Goal: Book appointment/travel/reservation

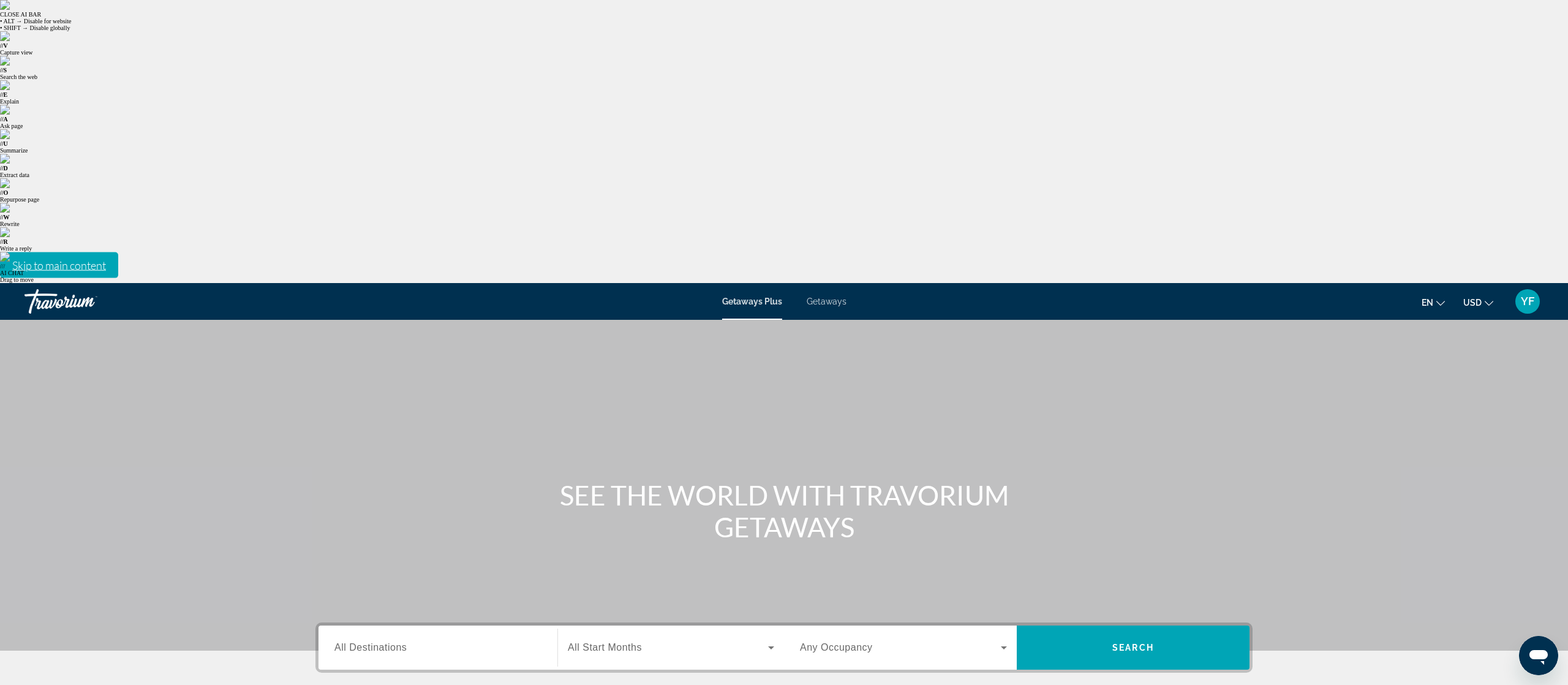
click at [397, 642] on span "All Destinations" at bounding box center [370, 647] width 72 height 11
click at [397, 641] on input "Destination All Destinations" at bounding box center [437, 648] width 207 height 15
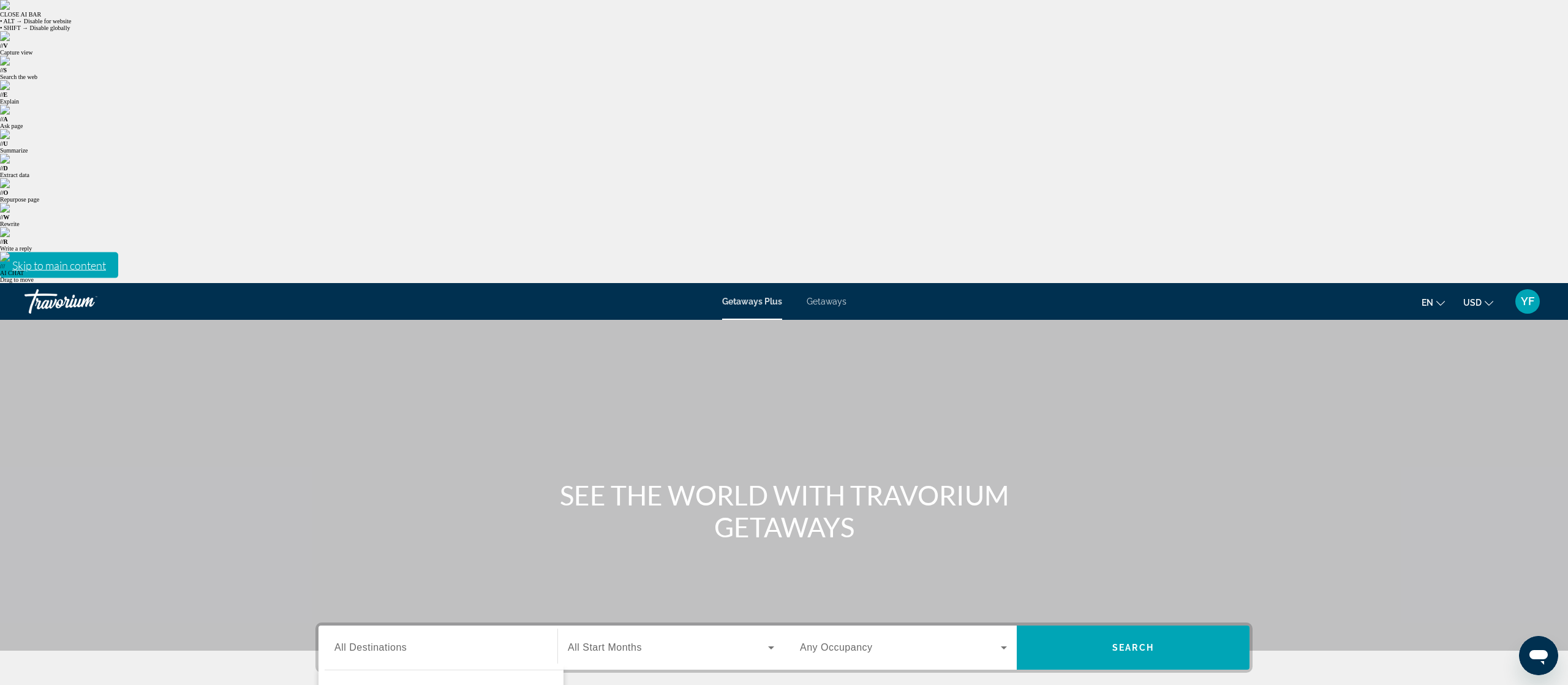
type input "**********"
click at [627, 642] on span "All Start Months" at bounding box center [605, 647] width 74 height 11
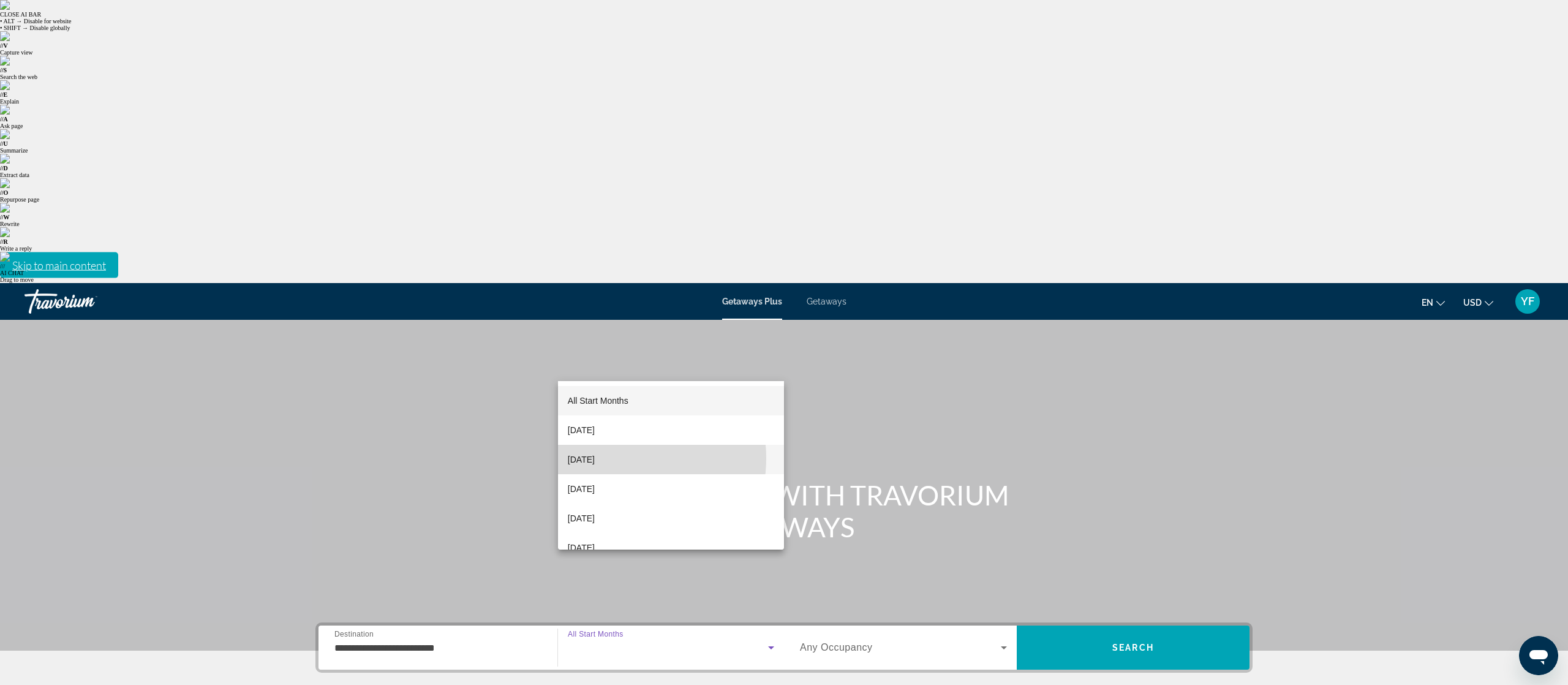
click at [594, 458] on span "[DATE]" at bounding box center [581, 459] width 27 height 15
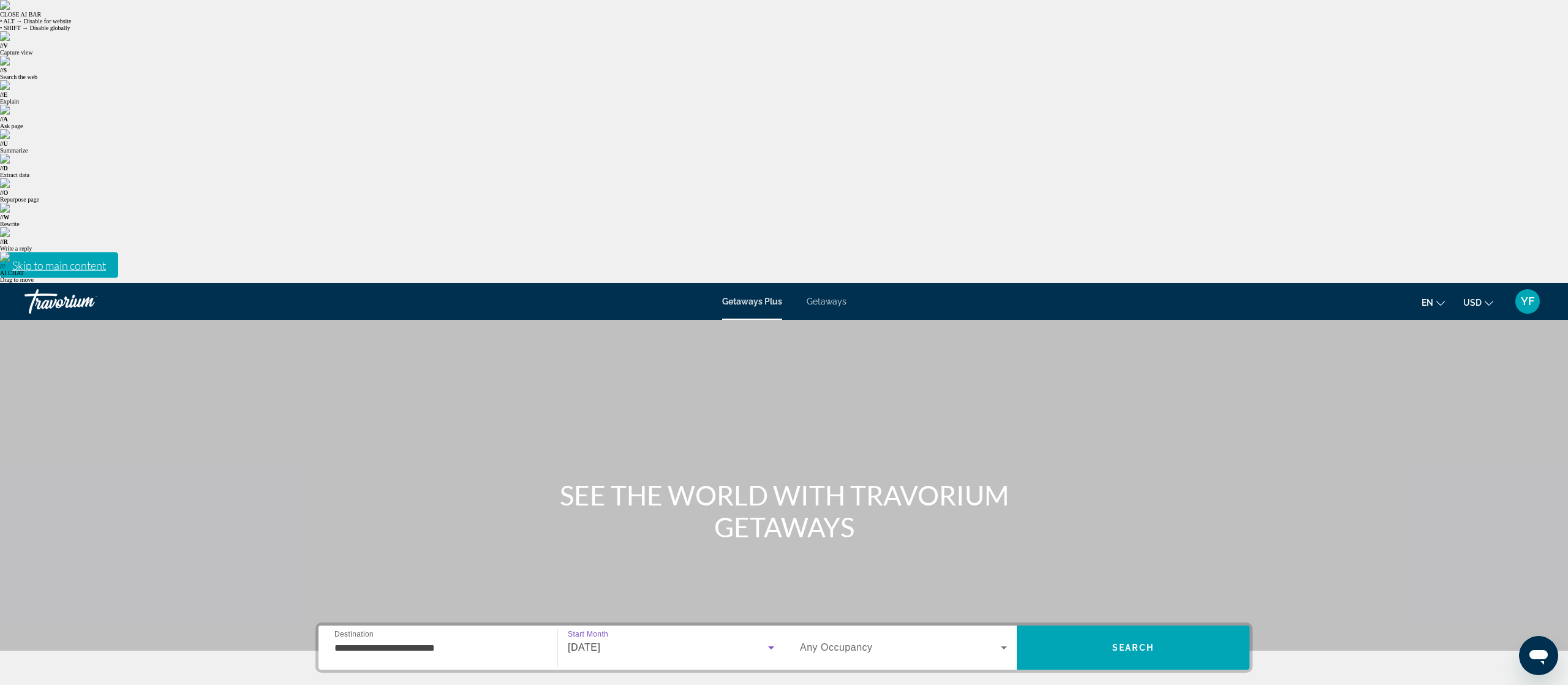
click at [831, 630] on div "Search widget" at bounding box center [903, 647] width 207 height 34
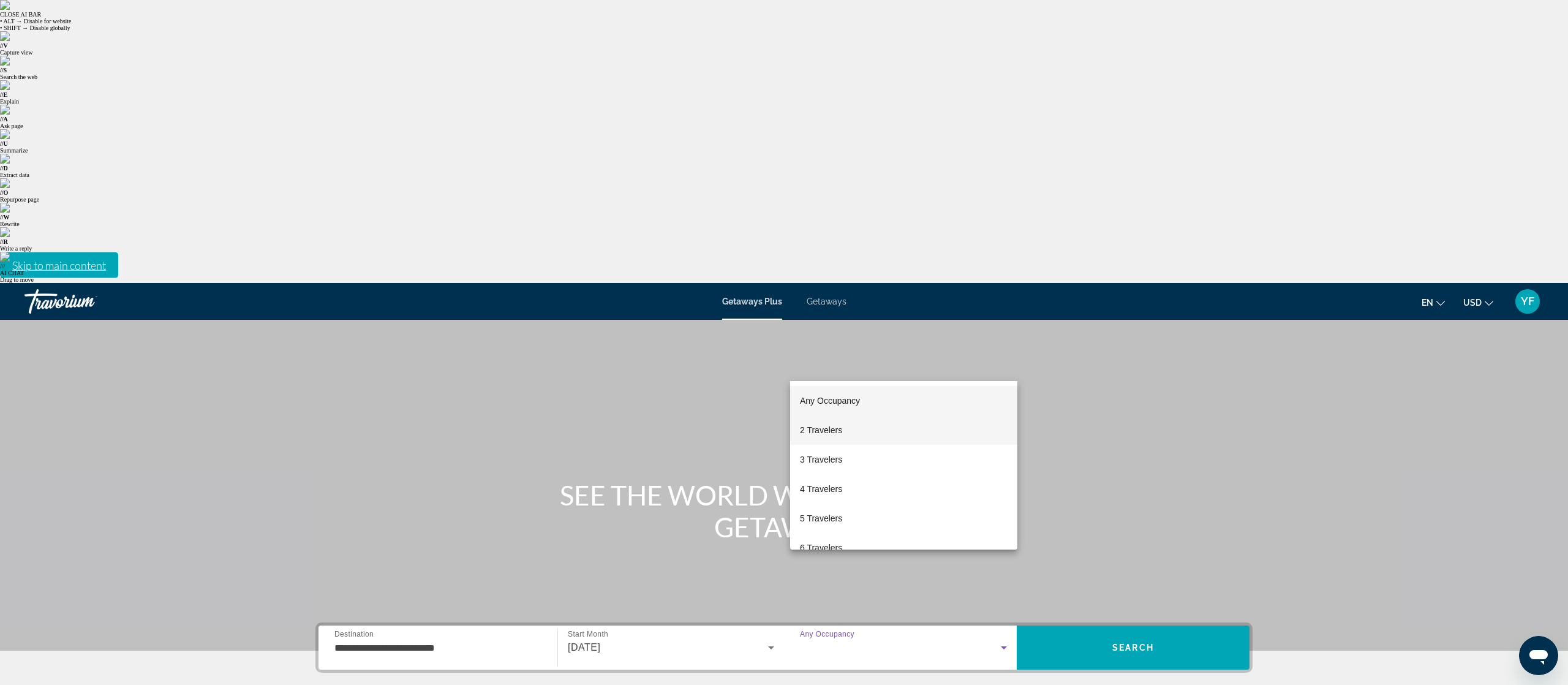
click at [824, 433] on span "2 Travelers" at bounding box center [821, 430] width 42 height 15
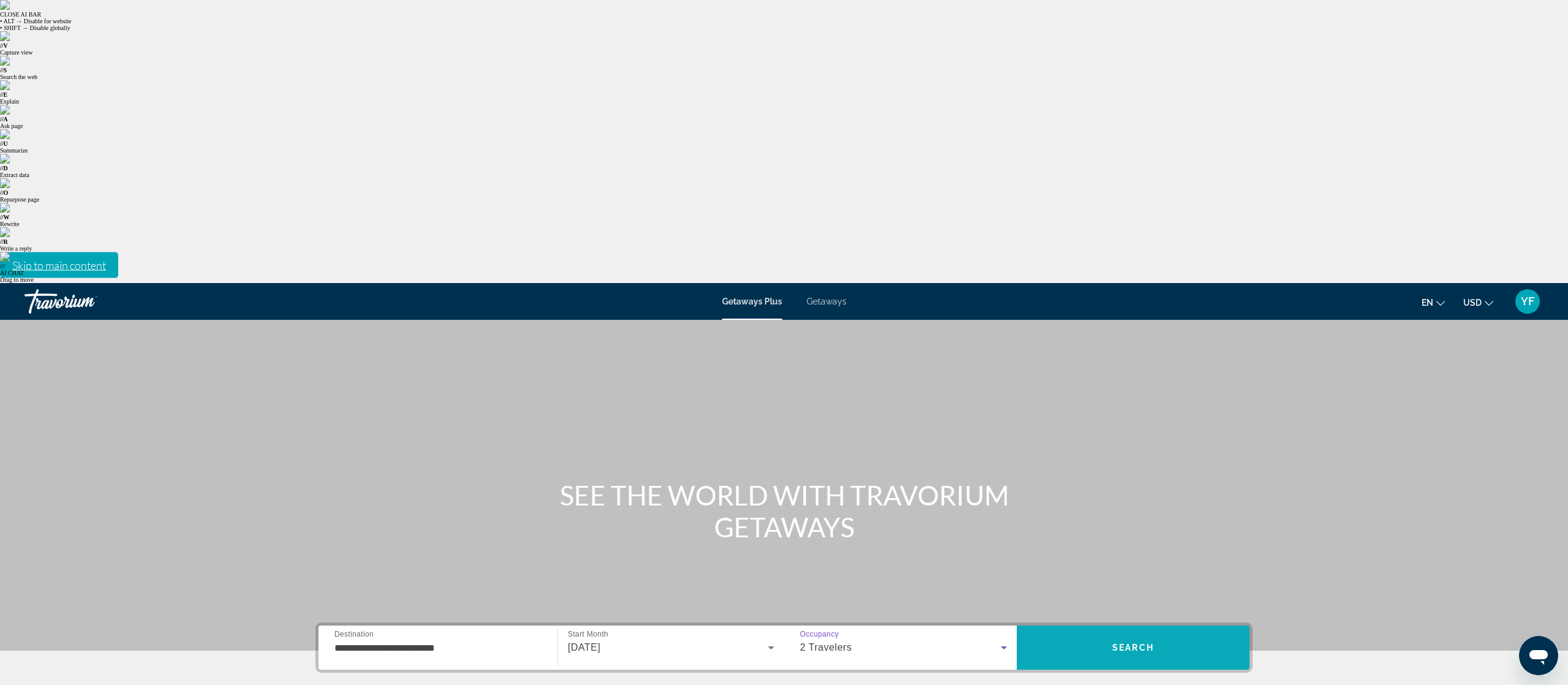
click at [1147, 642] on span "Search" at bounding box center [1132, 647] width 41 height 10
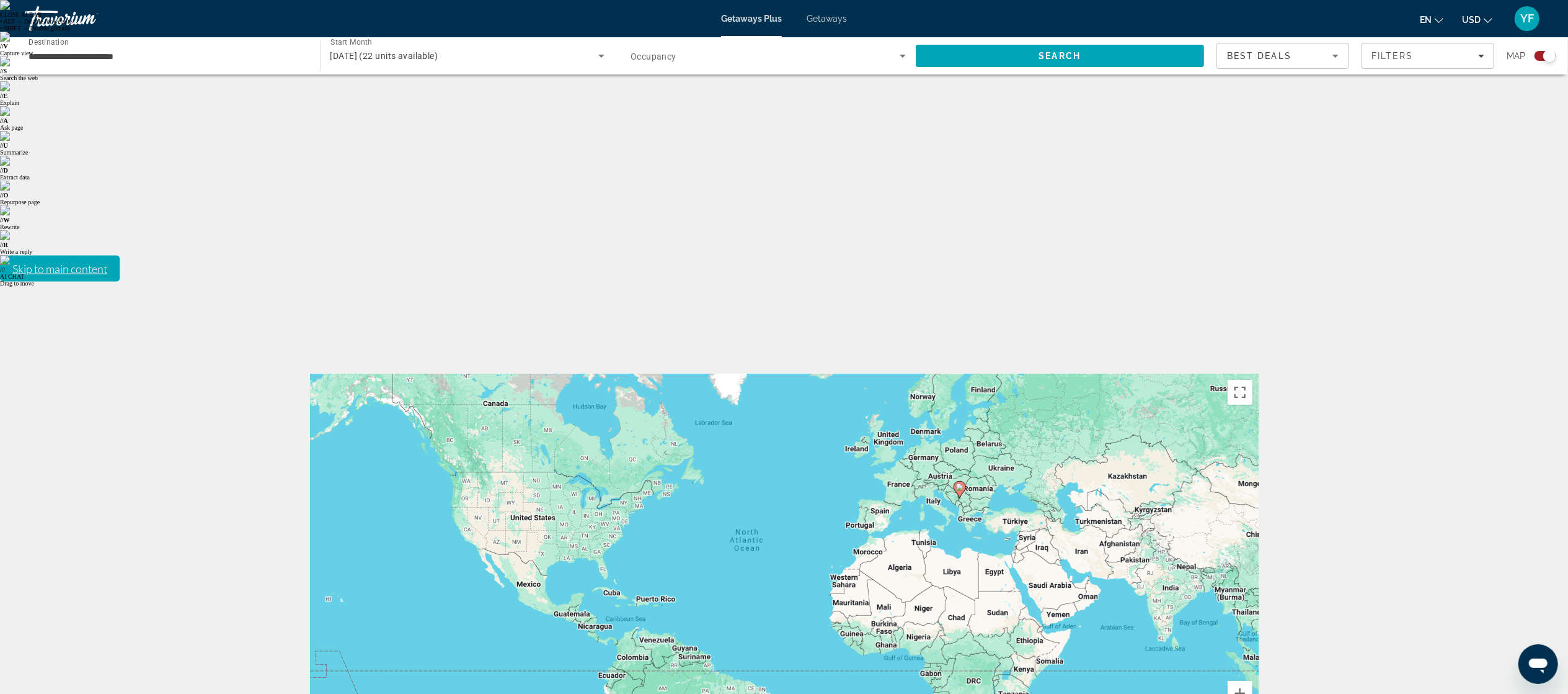
click at [1246, 681] on button "Zoom in" at bounding box center [1240, 693] width 25 height 25
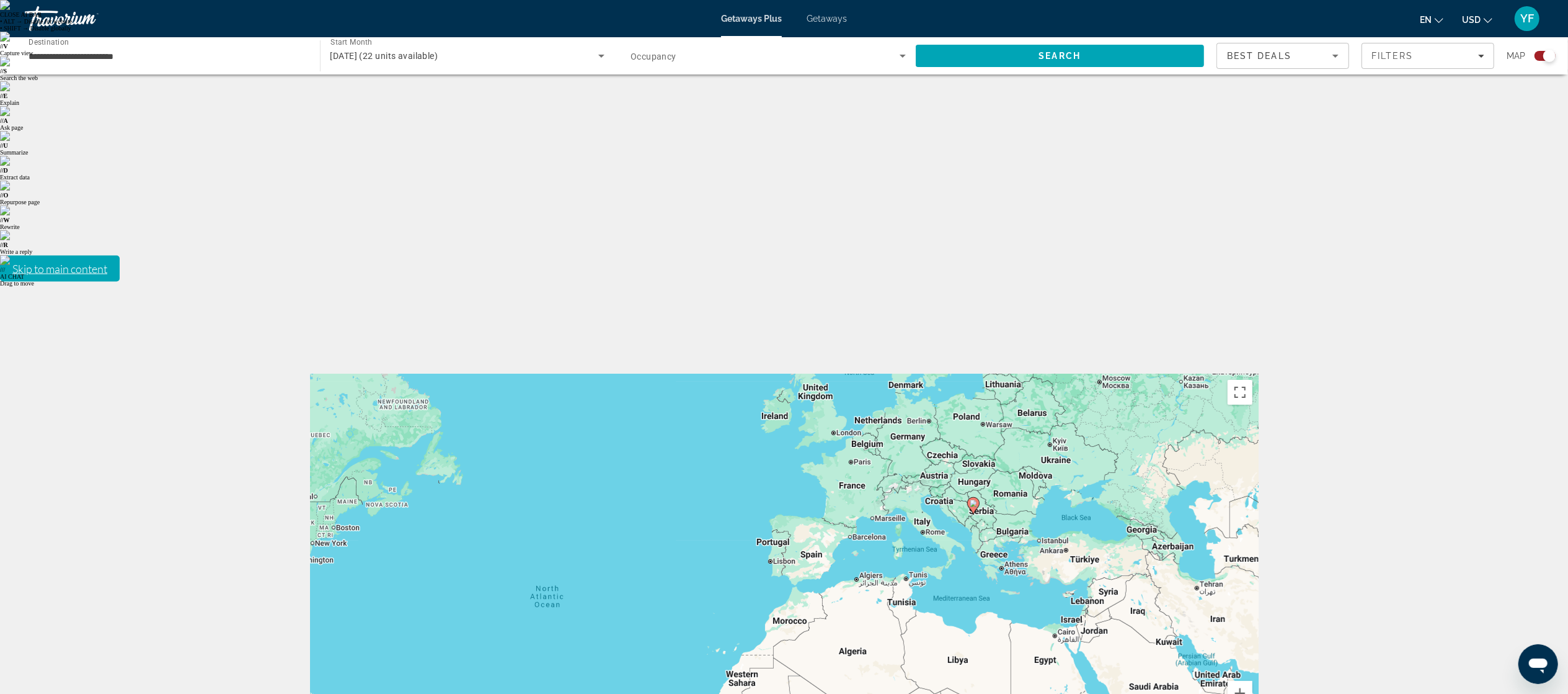
drag, startPoint x: 1128, startPoint y: 132, endPoint x: 968, endPoint y: 210, distance: 178.0
click at [968, 374] on div "To activate drag with keyboard, press Alt + Enter. Once in keyboard drag state,…" at bounding box center [784, 560] width 949 height 372
click at [1230, 681] on button "Zoom in" at bounding box center [1240, 693] width 25 height 25
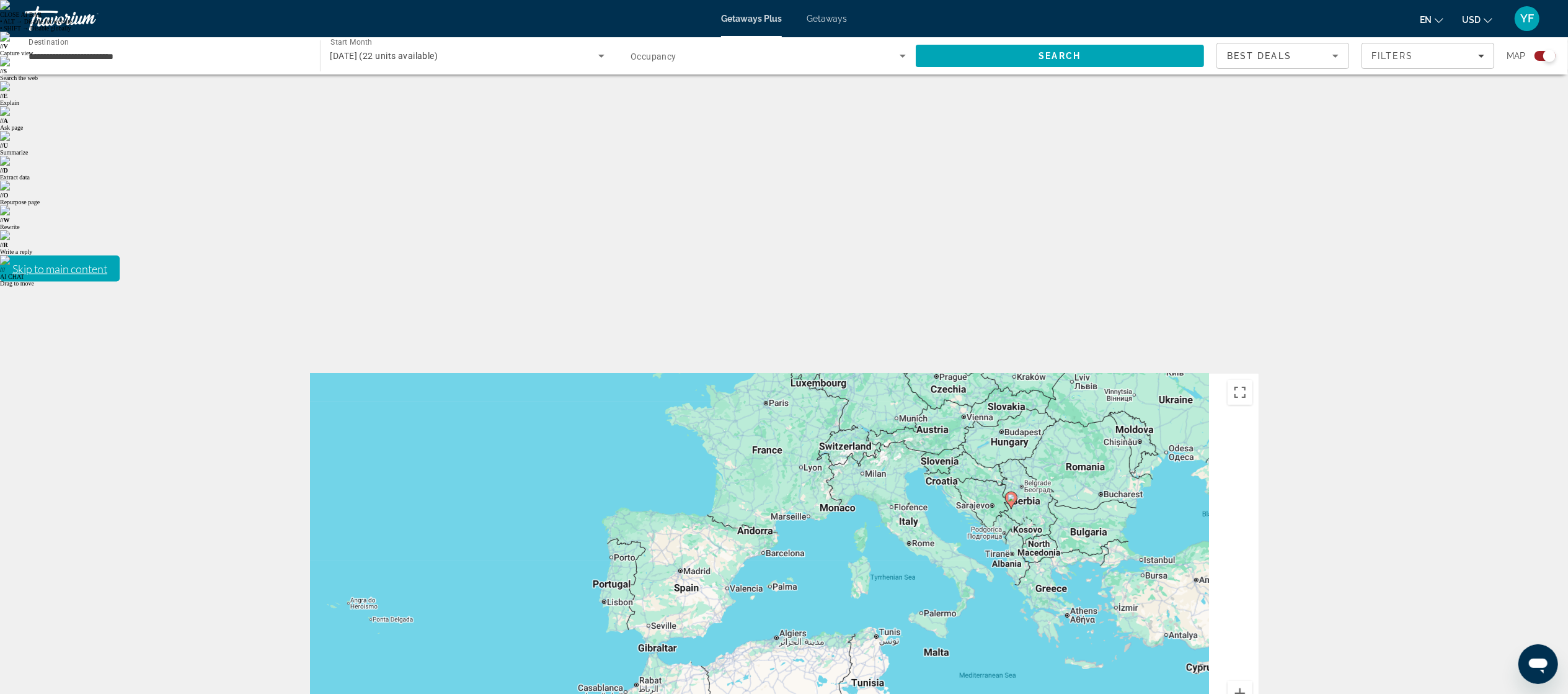
drag, startPoint x: 1100, startPoint y: 225, endPoint x: 941, endPoint y: 265, distance: 164.0
click at [941, 374] on div "To activate drag with keyboard, press Alt + Enter. Once in keyboard drag state,…" at bounding box center [784, 560] width 949 height 372
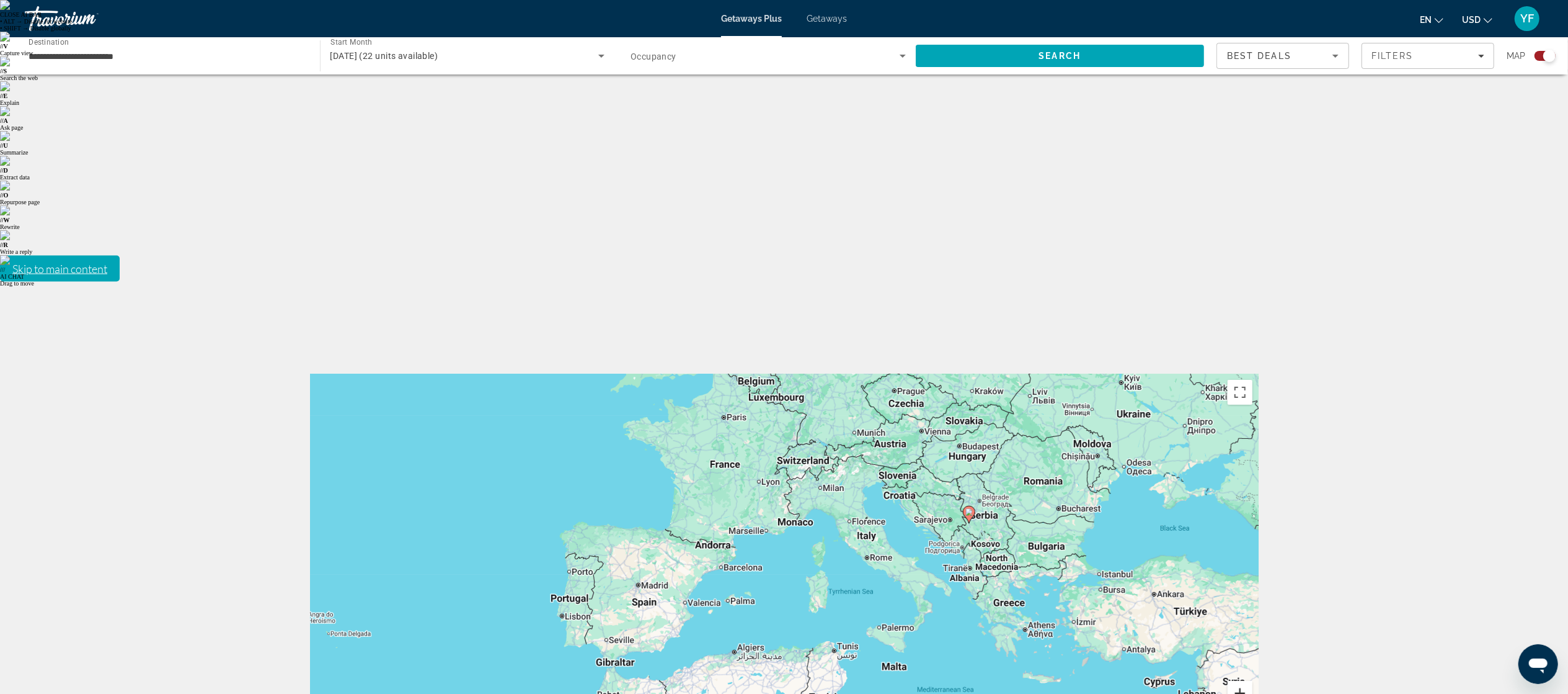
click at [1250, 681] on button "Zoom in" at bounding box center [1240, 693] width 25 height 25
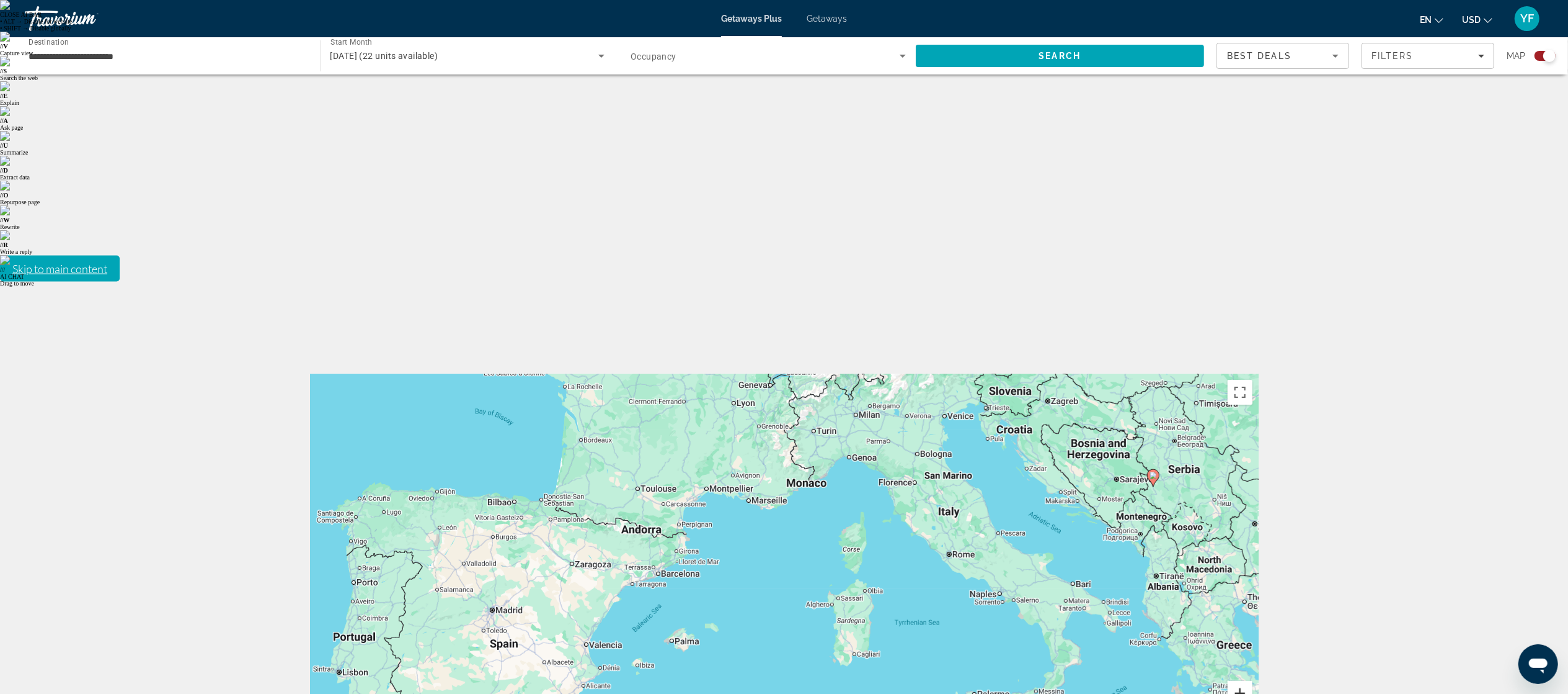
click at [1250, 681] on button "Zoom in" at bounding box center [1240, 693] width 25 height 25
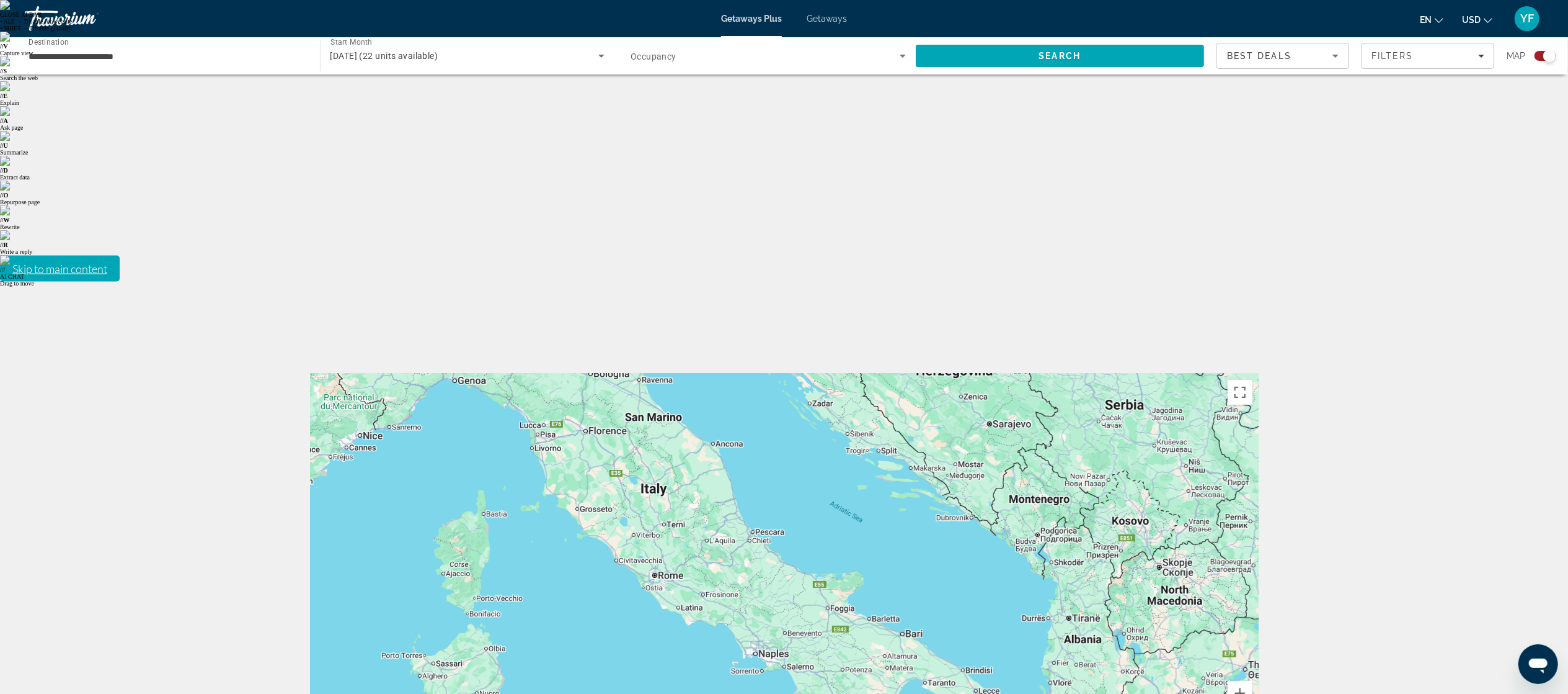
drag, startPoint x: 878, startPoint y: 288, endPoint x: 617, endPoint y: 313, distance: 262.2
click at [617, 374] on div "Main content" at bounding box center [784, 560] width 949 height 372
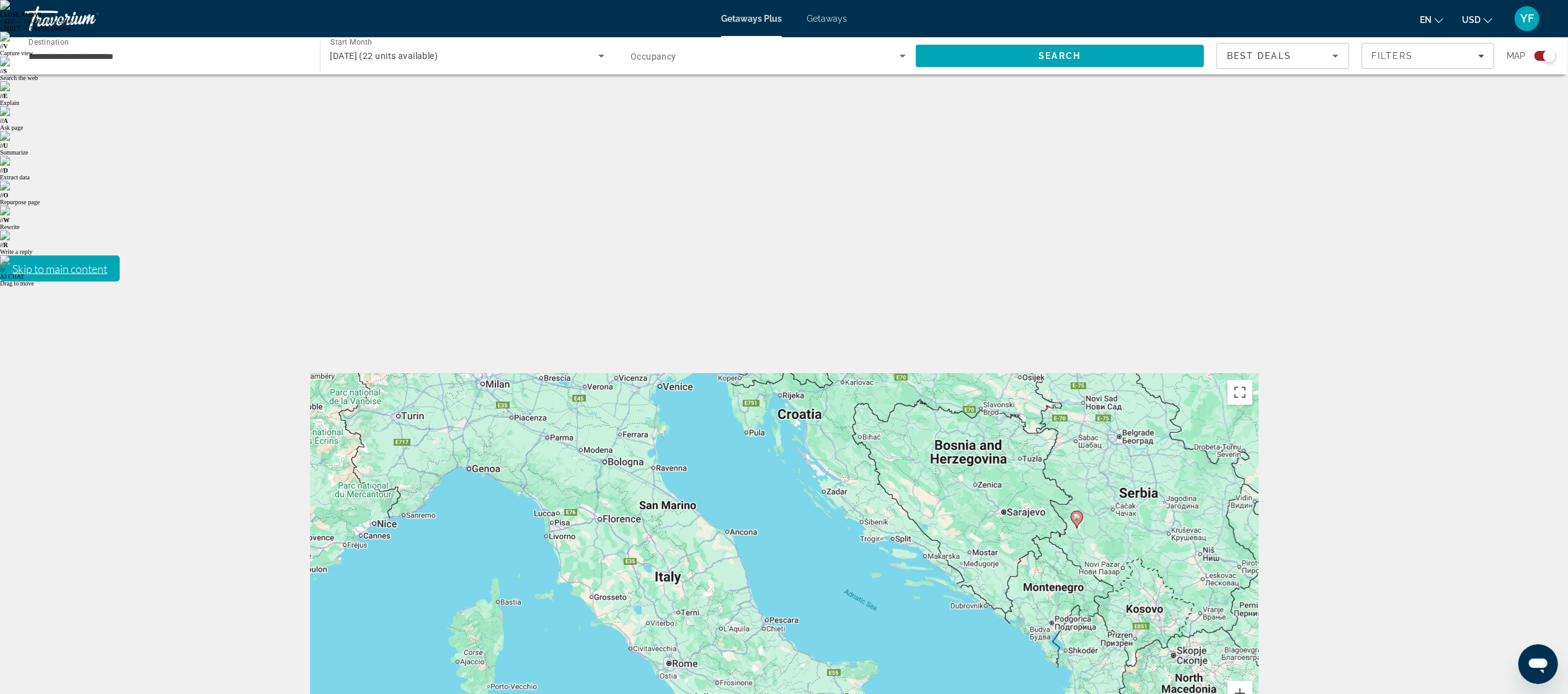
drag, startPoint x: 885, startPoint y: 175, endPoint x: 906, endPoint y: 278, distance: 105.1
click at [906, 374] on div "To activate drag with keyboard, press Alt + Enter. Once in keyboard drag state,…" at bounding box center [784, 560] width 949 height 372
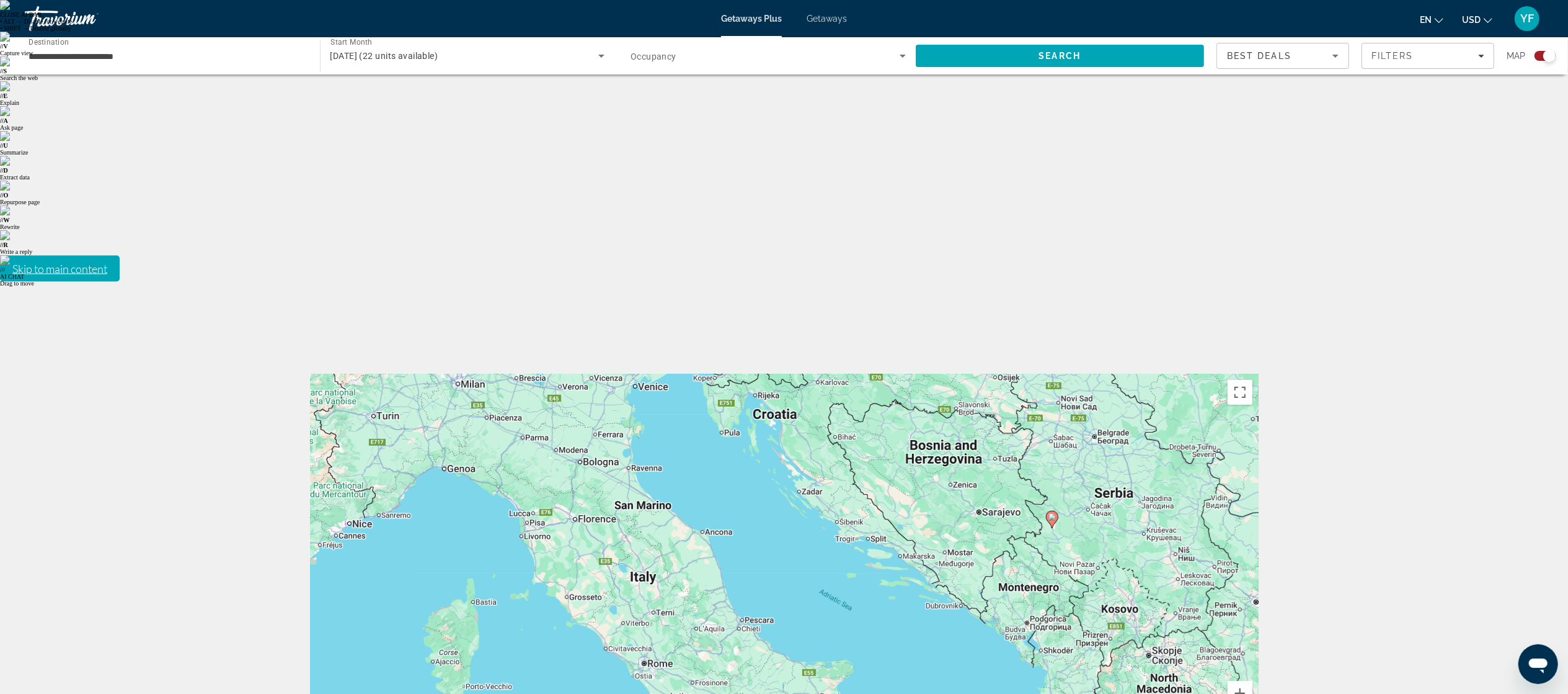
drag, startPoint x: 1100, startPoint y: 280, endPoint x: 1057, endPoint y: 279, distance: 43.0
click at [1057, 374] on div "To activate drag with keyboard, press Alt + Enter. Once in keyboard drag state,…" at bounding box center [784, 560] width 949 height 372
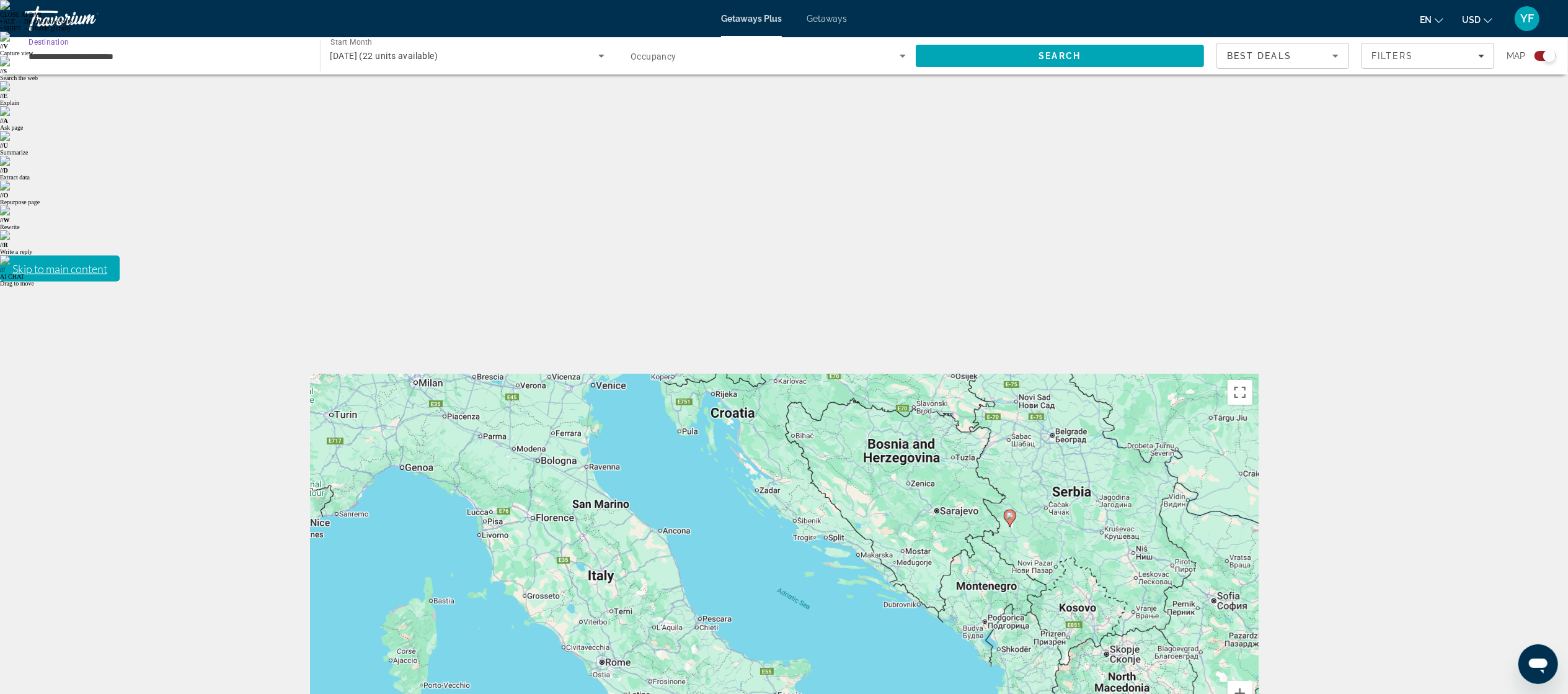
click at [68, 60] on input "**********" at bounding box center [166, 57] width 275 height 15
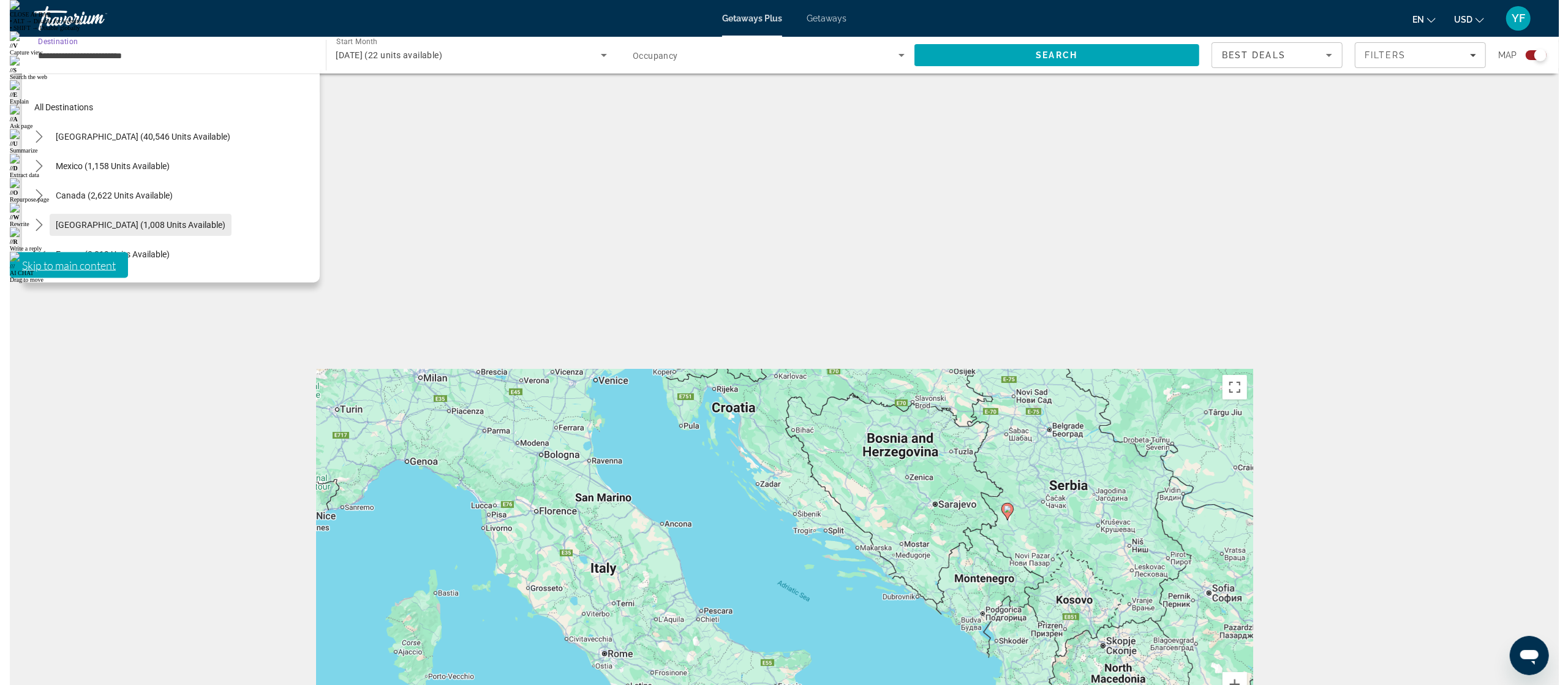
scroll to position [122, 0]
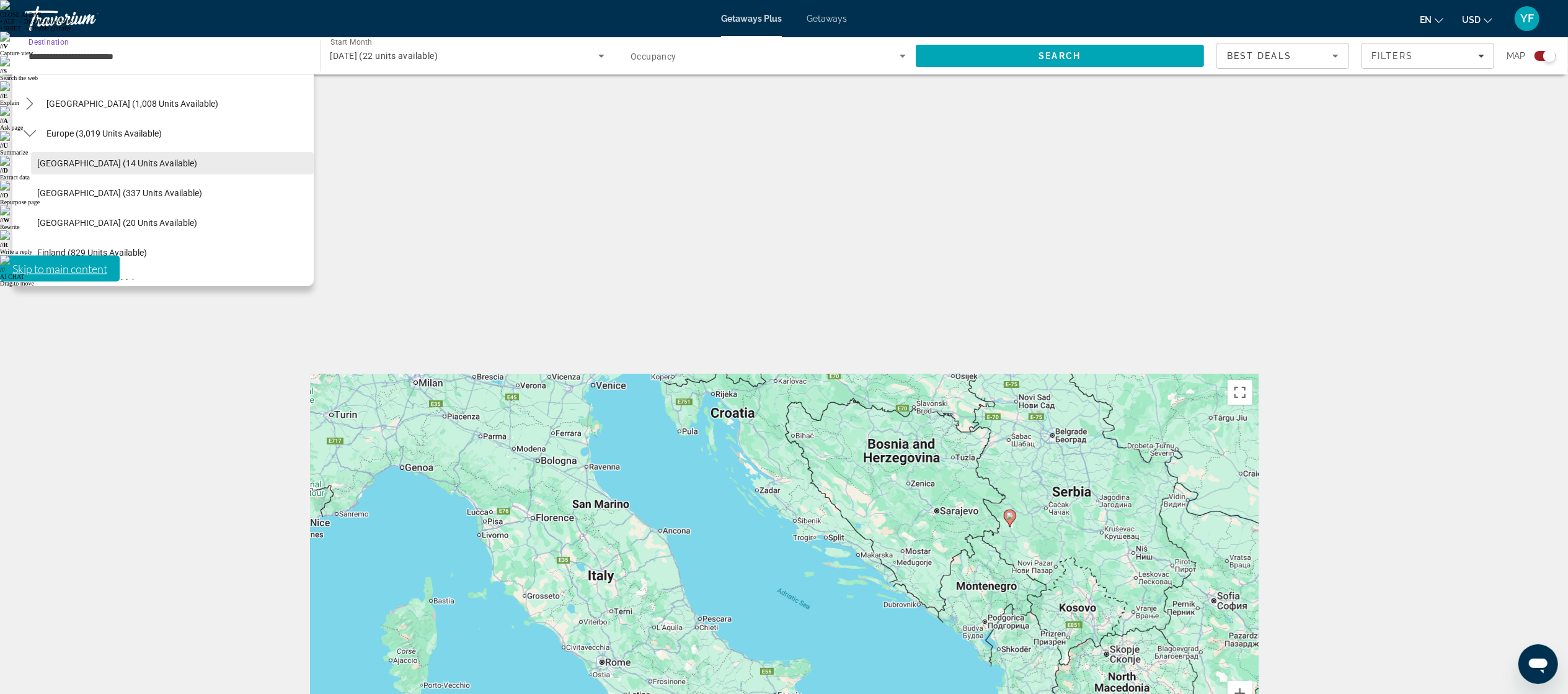
click at [75, 161] on span "[GEOGRAPHIC_DATA] (14 units available)" at bounding box center [116, 163] width 160 height 10
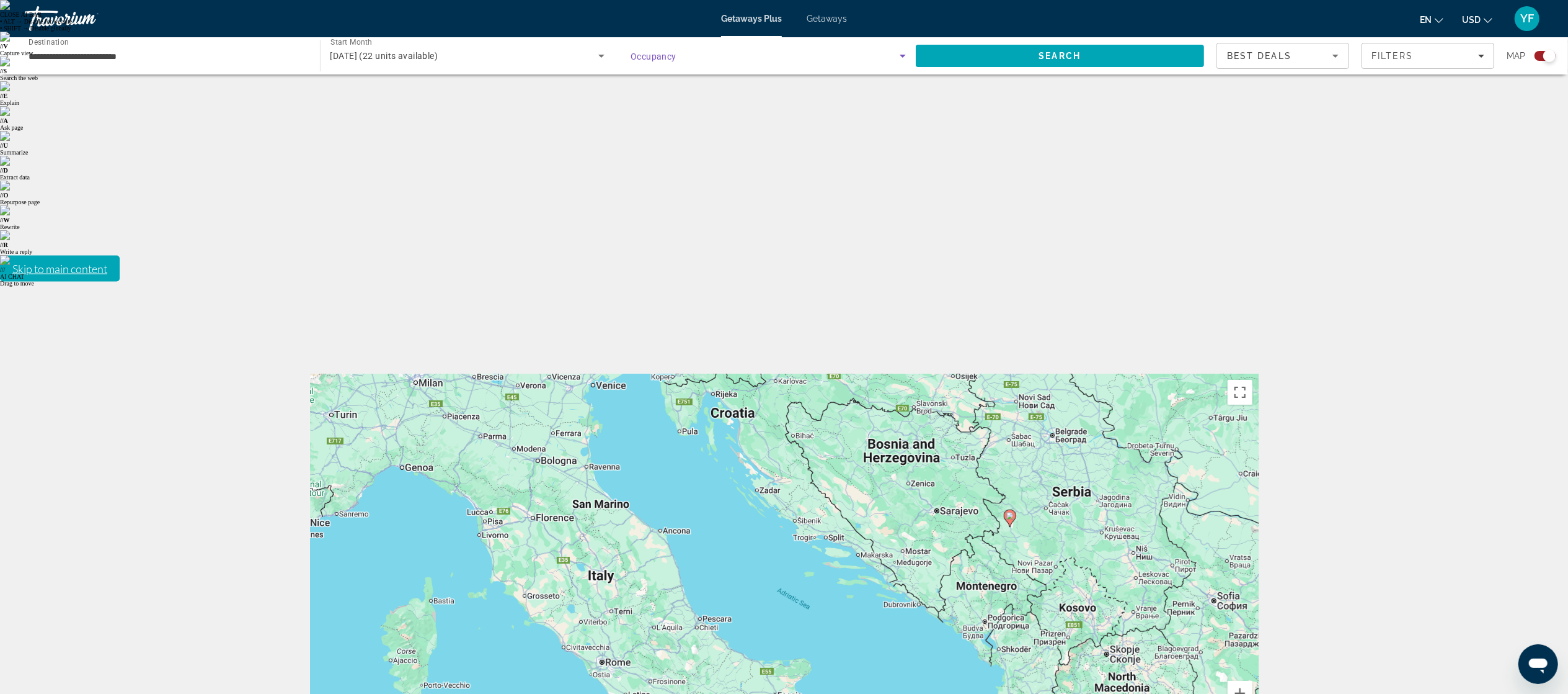
click at [903, 61] on icon "Search widget" at bounding box center [903, 56] width 15 height 15
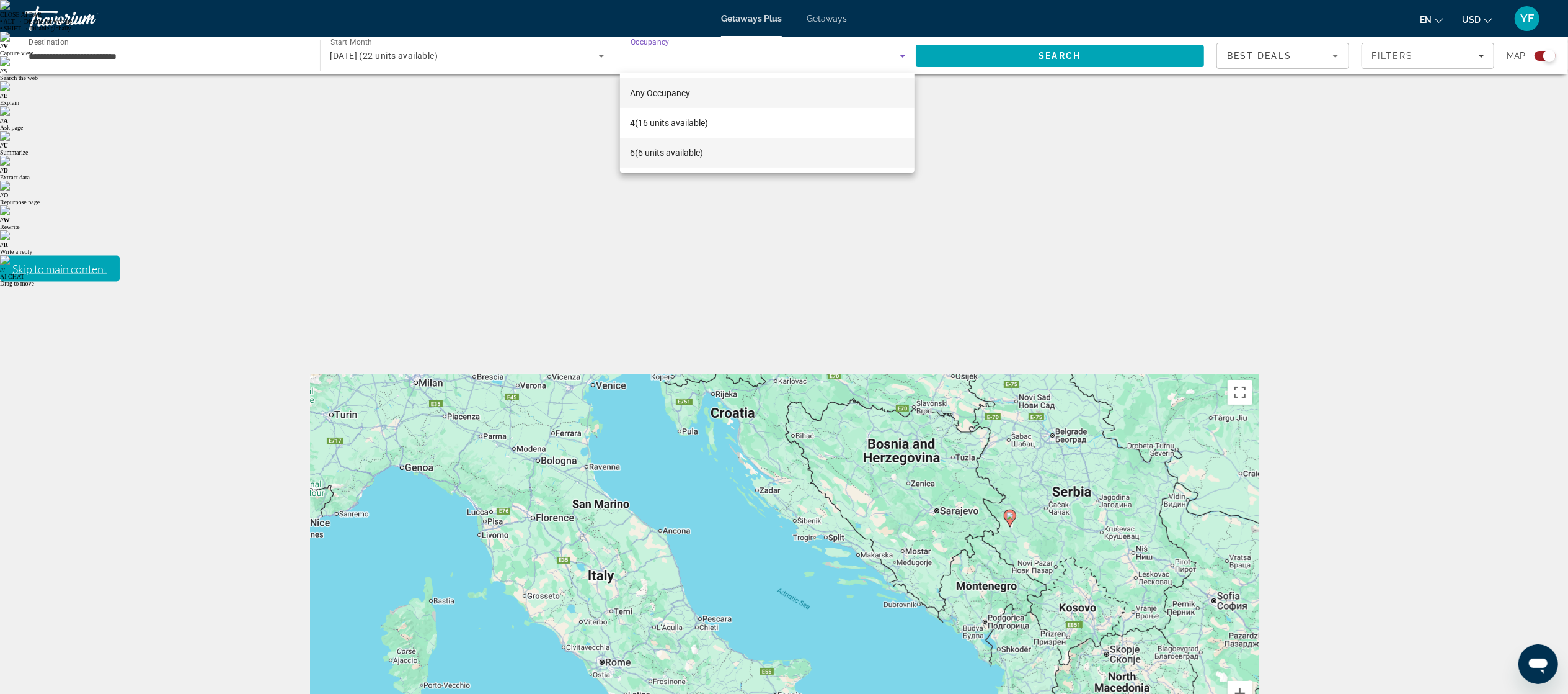
click at [740, 151] on mat-option "6 (6 units available)" at bounding box center [767, 152] width 295 height 29
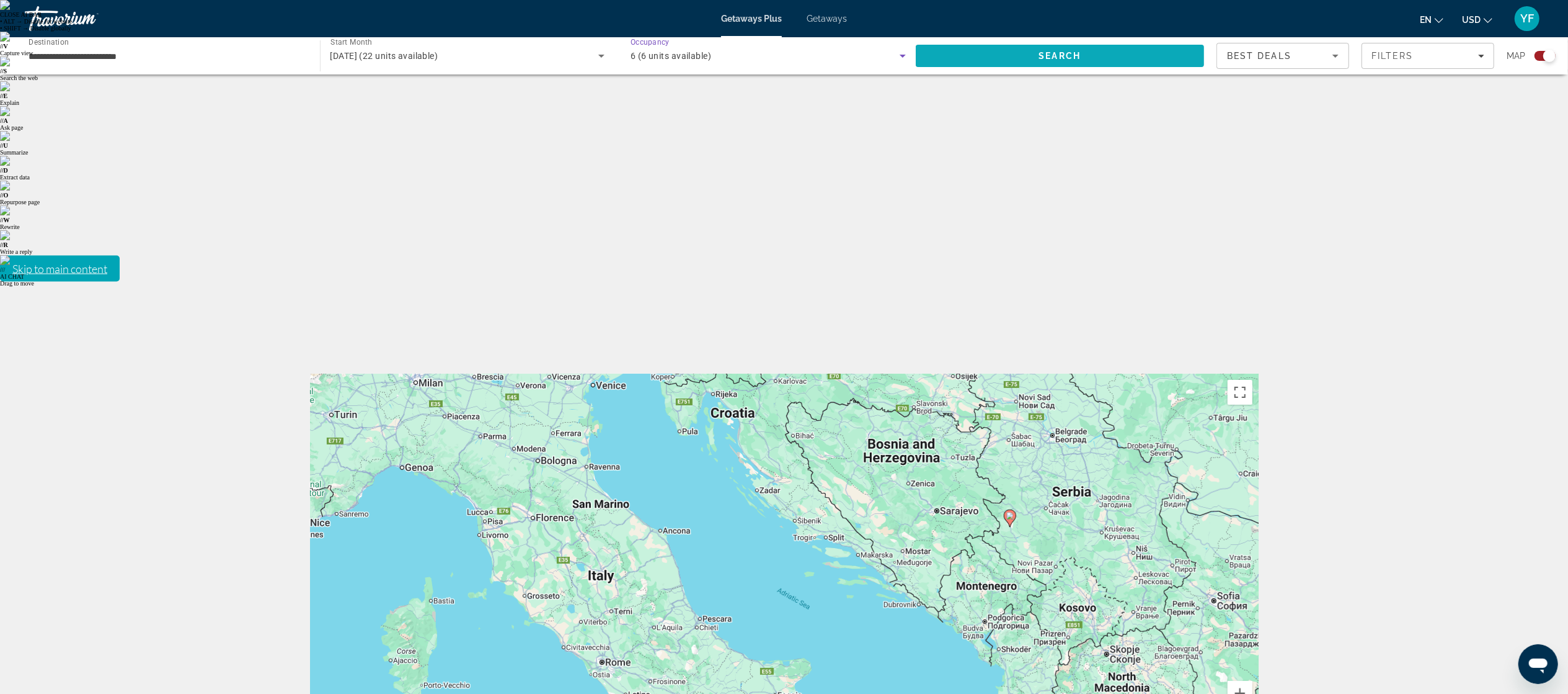
click at [1010, 64] on span "Search" at bounding box center [1060, 56] width 289 height 29
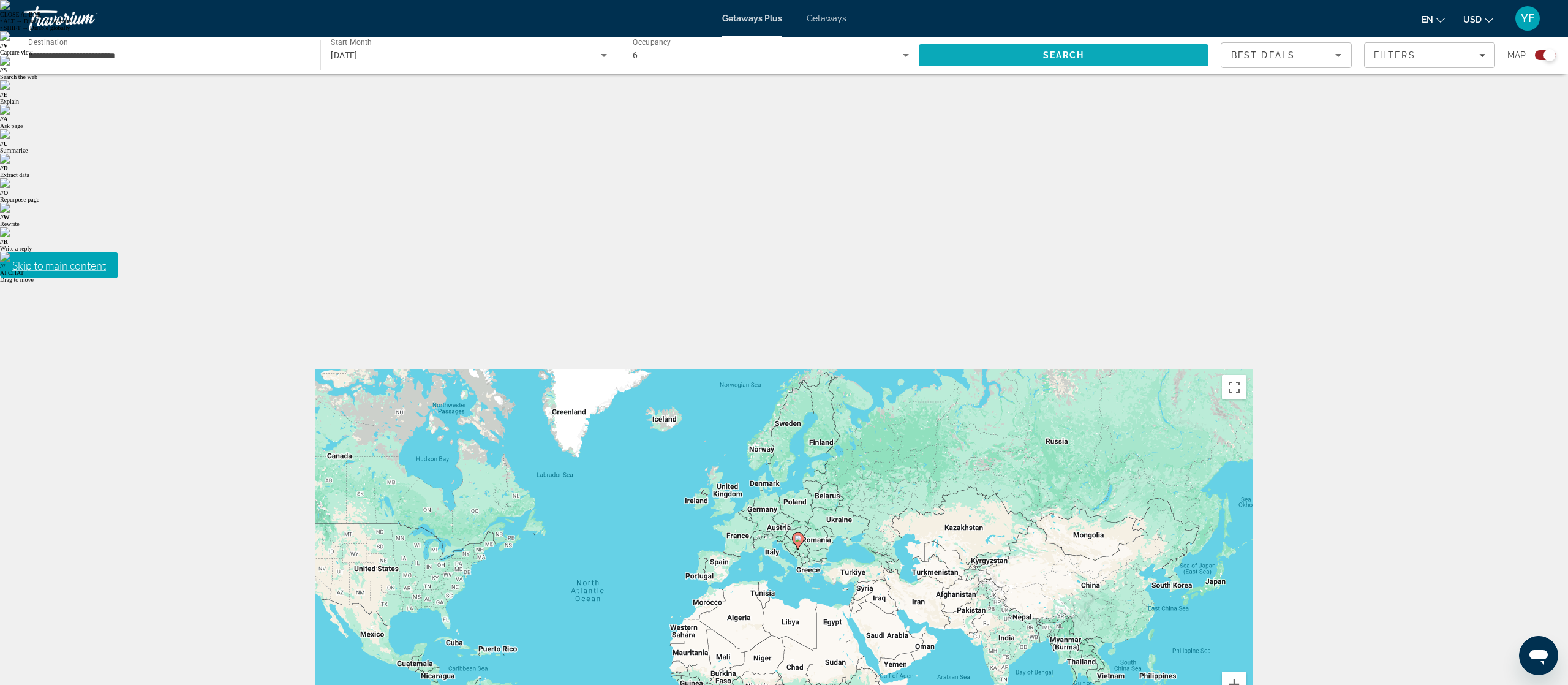
click at [1079, 54] on span "Search" at bounding box center [1063, 55] width 41 height 10
click at [1235, 672] on button "Zoom in" at bounding box center [1234, 684] width 24 height 24
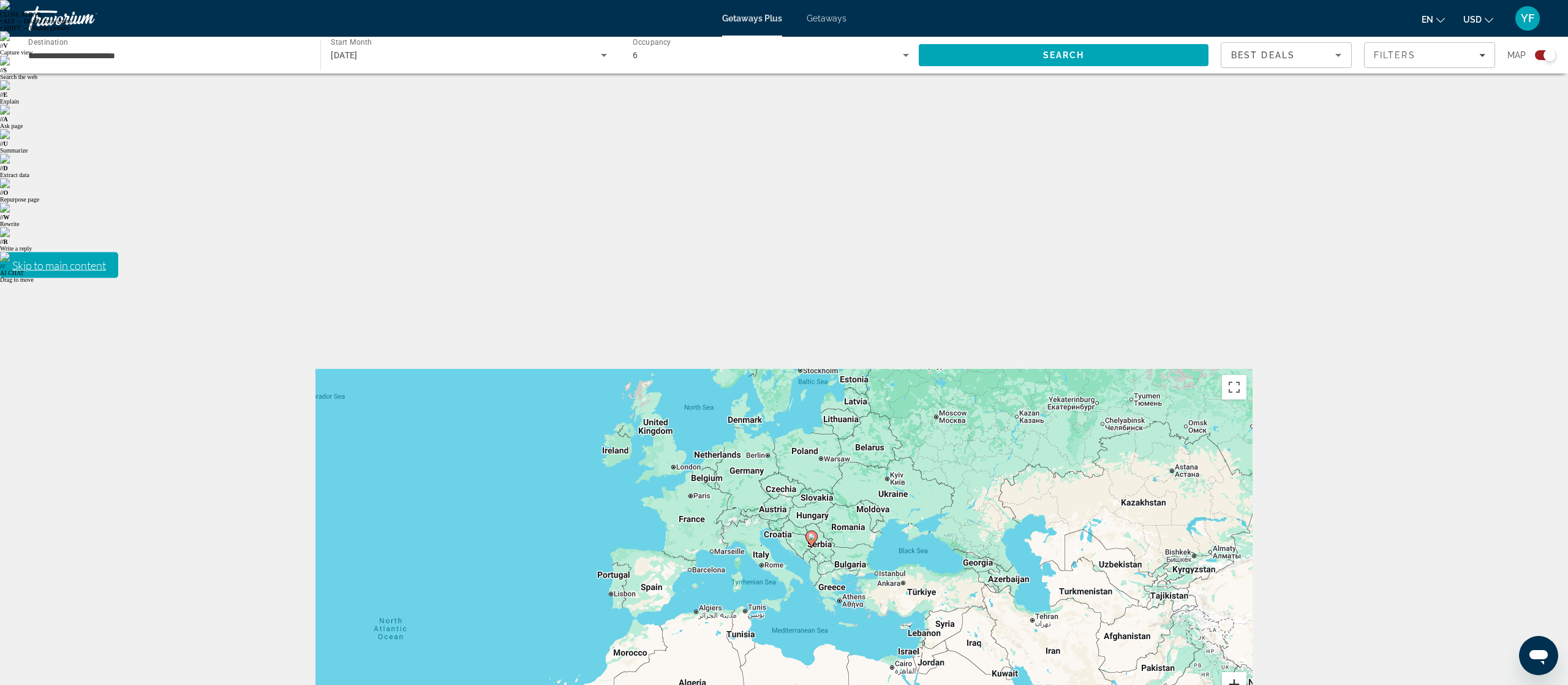
click at [1235, 672] on button "Zoom in" at bounding box center [1234, 684] width 24 height 24
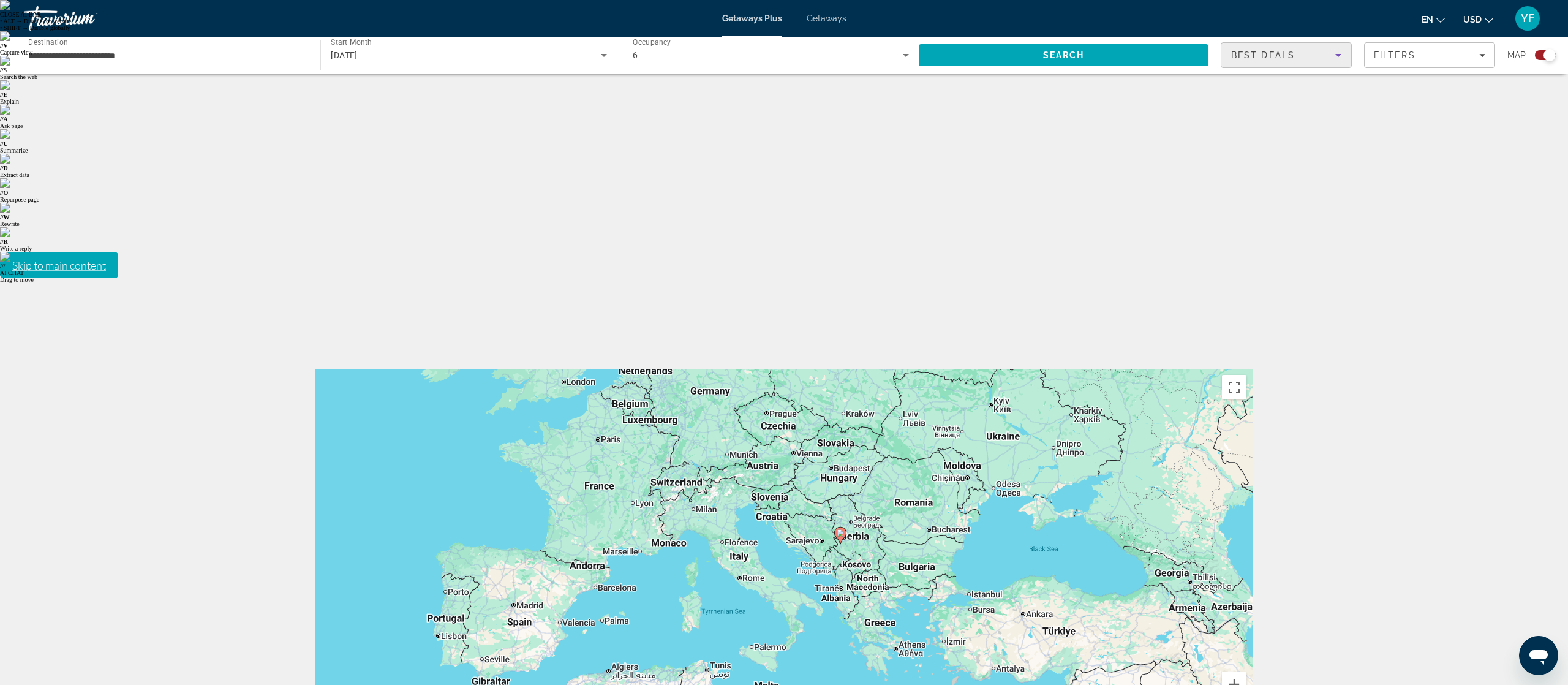
click at [1274, 53] on span "Best Deals" at bounding box center [1262, 55] width 64 height 10
click at [1274, 53] on div at bounding box center [784, 342] width 1568 height 685
click at [1104, 57] on span "Search" at bounding box center [1063, 55] width 290 height 29
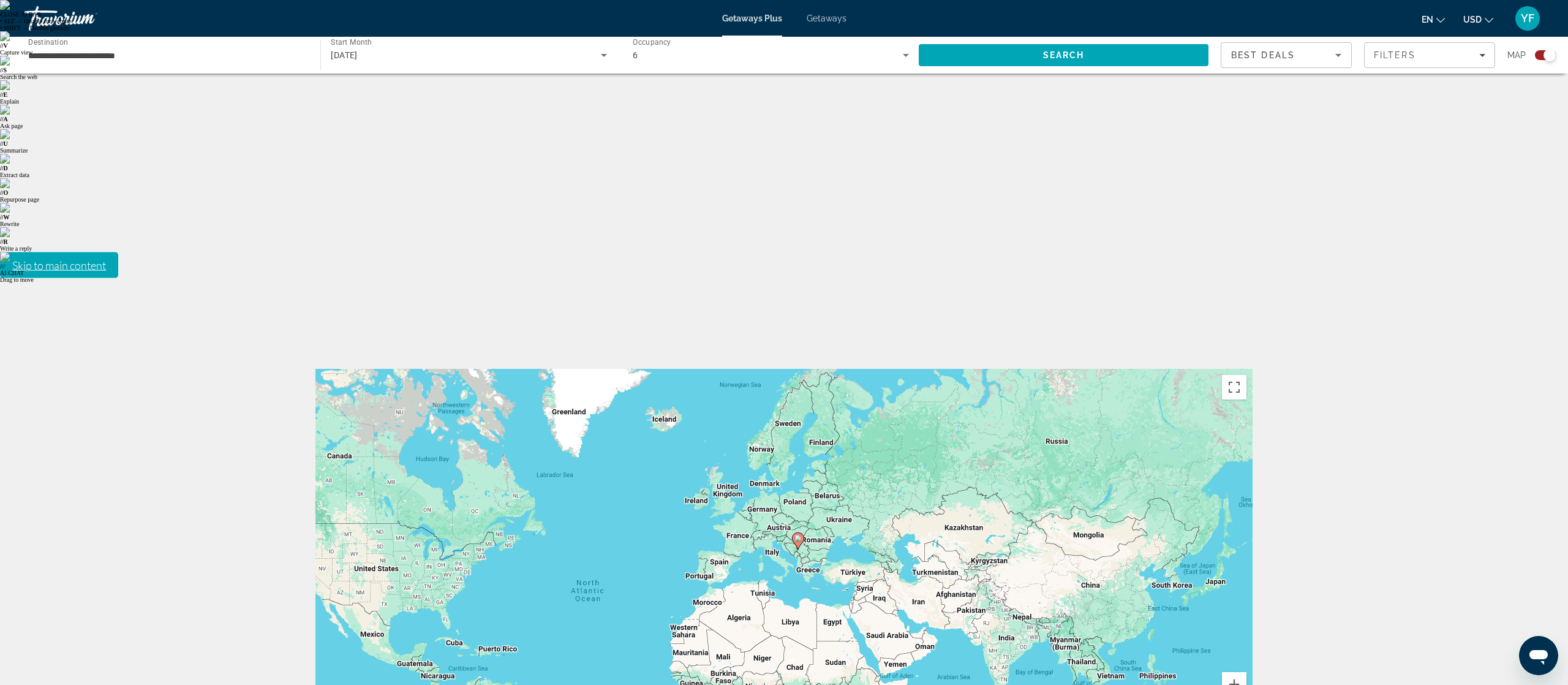
click at [124, 57] on input "**********" at bounding box center [167, 56] width 277 height 15
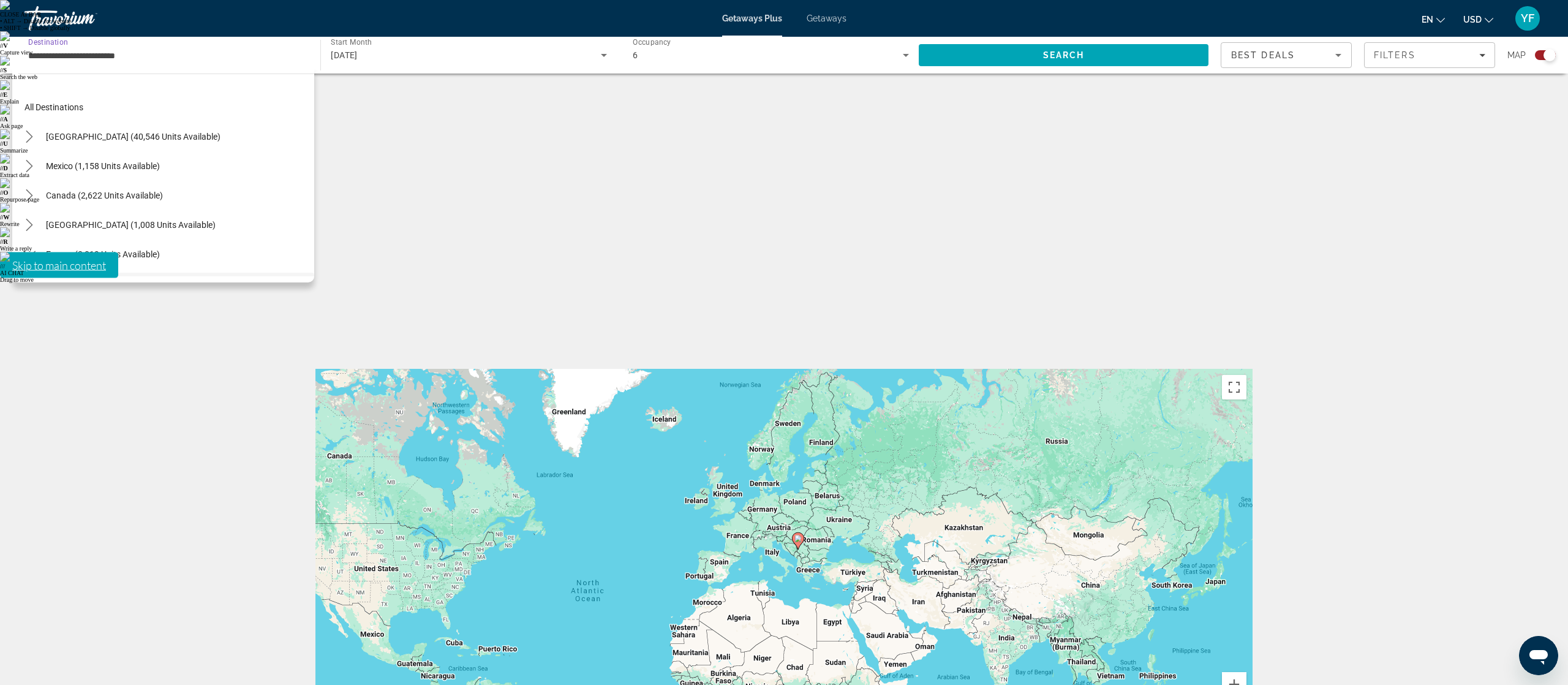
scroll to position [102, 0]
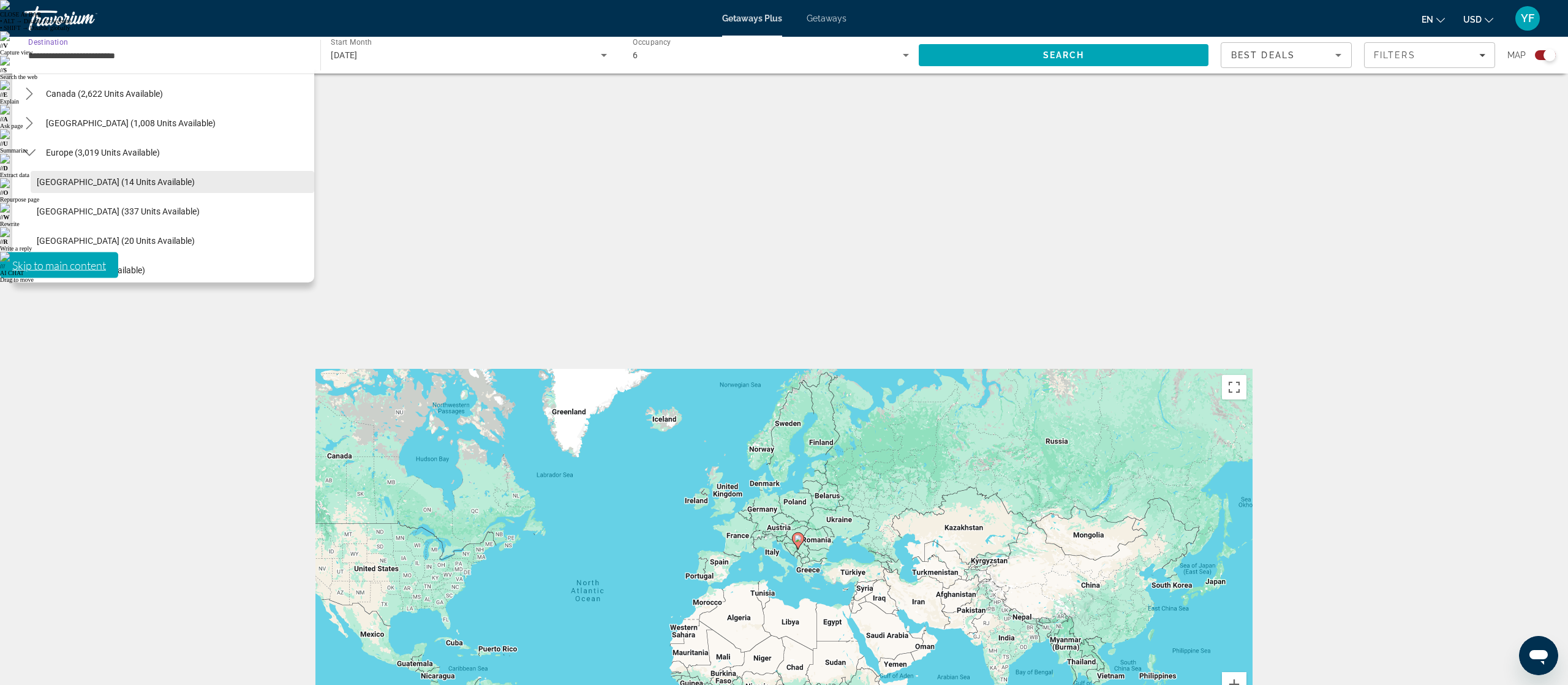
click at [86, 190] on span "Select destination: Andorra (14 units available)" at bounding box center [172, 182] width 284 height 29
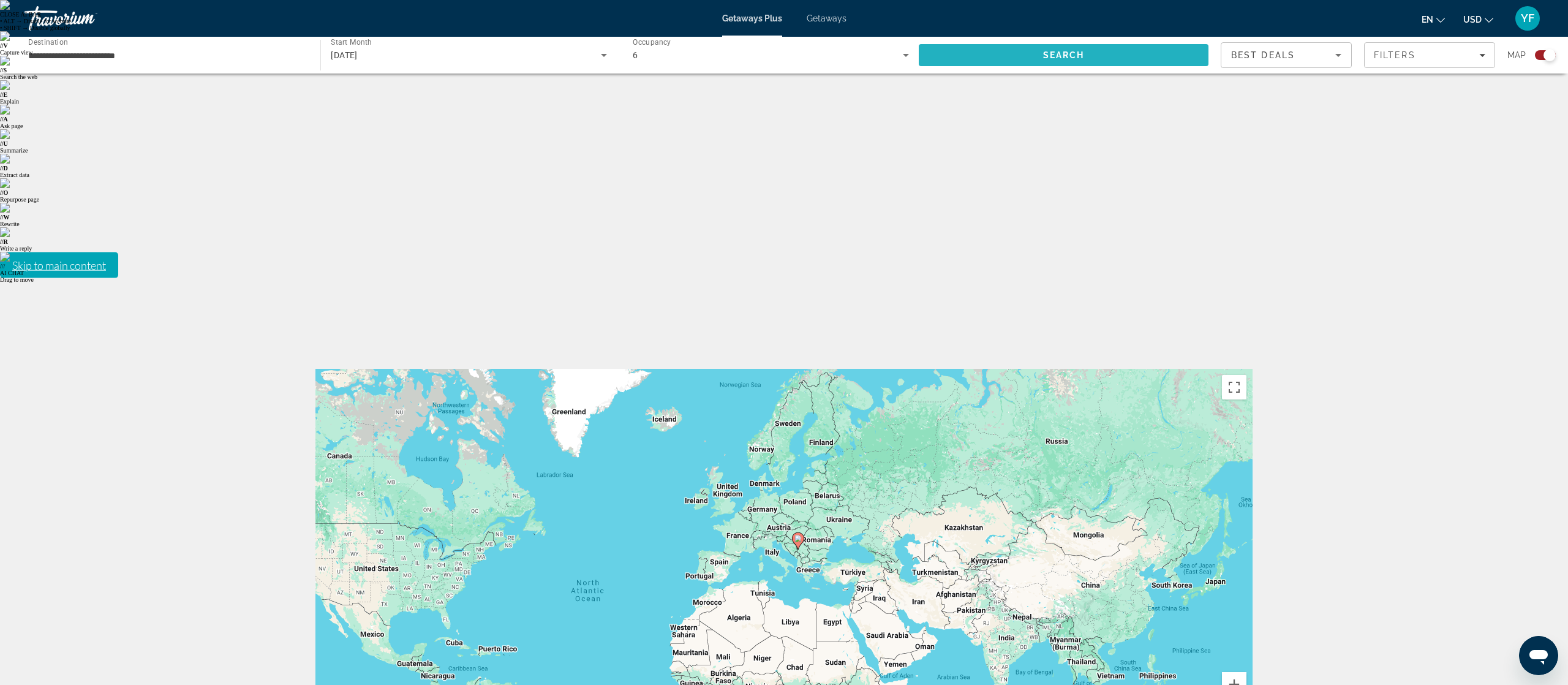
click at [1032, 61] on span "Search" at bounding box center [1063, 55] width 290 height 29
click at [1422, 47] on span "Filters" at bounding box center [1429, 55] width 130 height 29
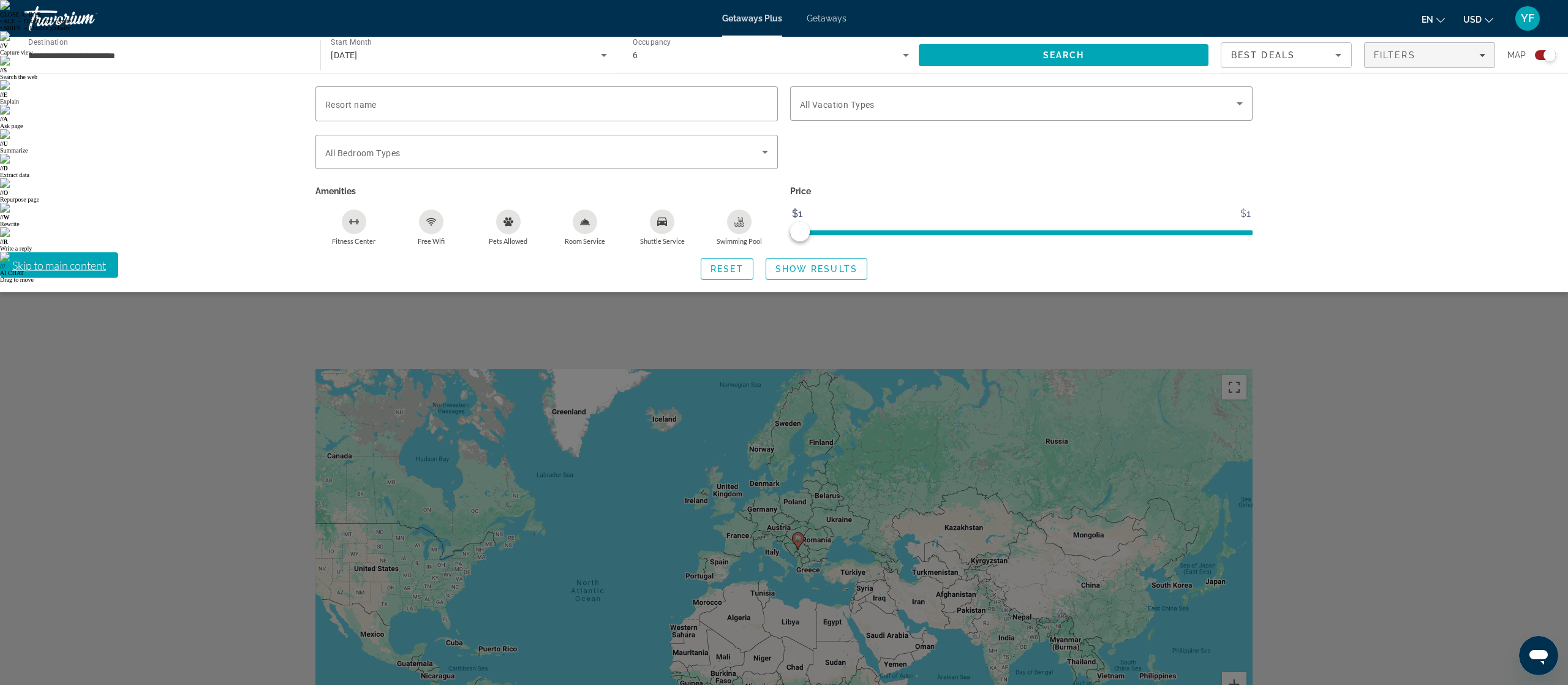
click at [1541, 53] on div "Search widget" at bounding box center [1545, 55] width 21 height 10
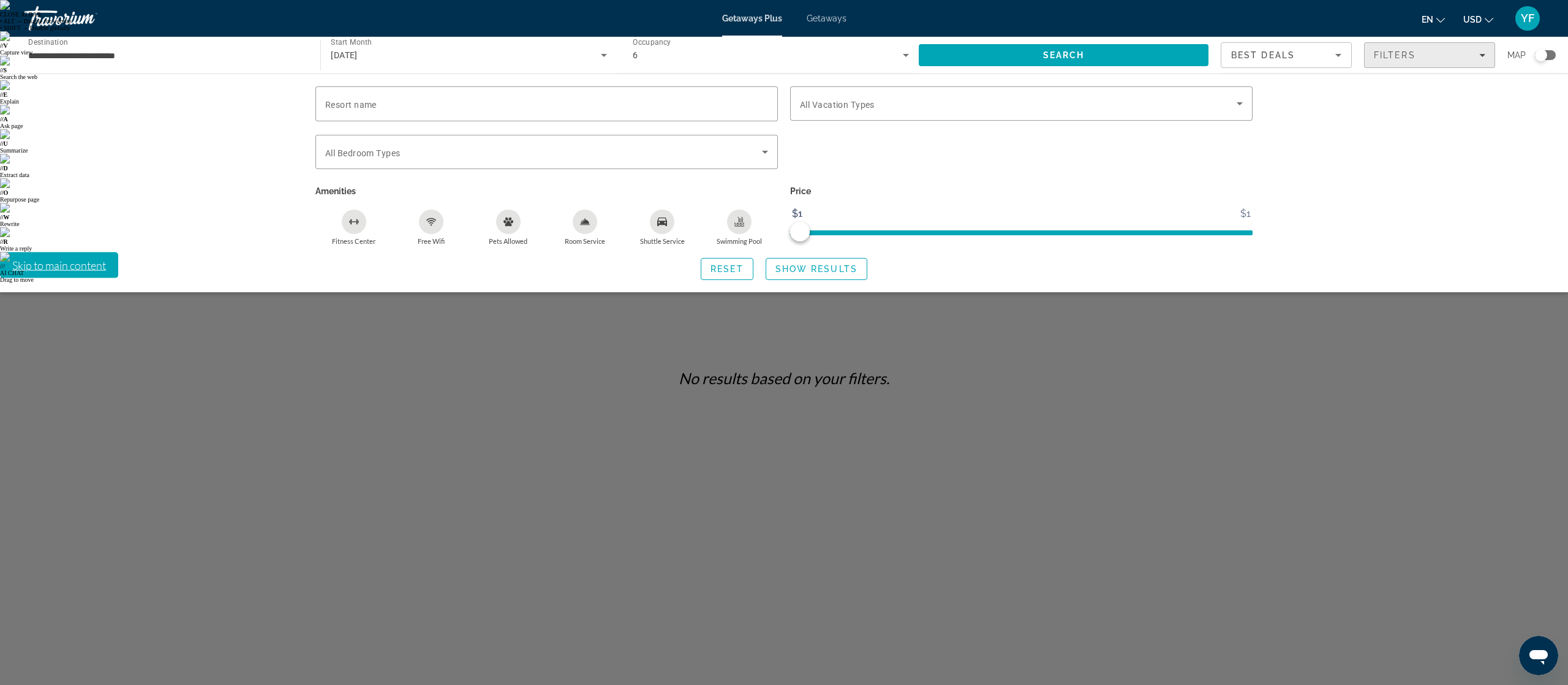
click at [1464, 56] on div "Filters" at bounding box center [1430, 55] width 112 height 10
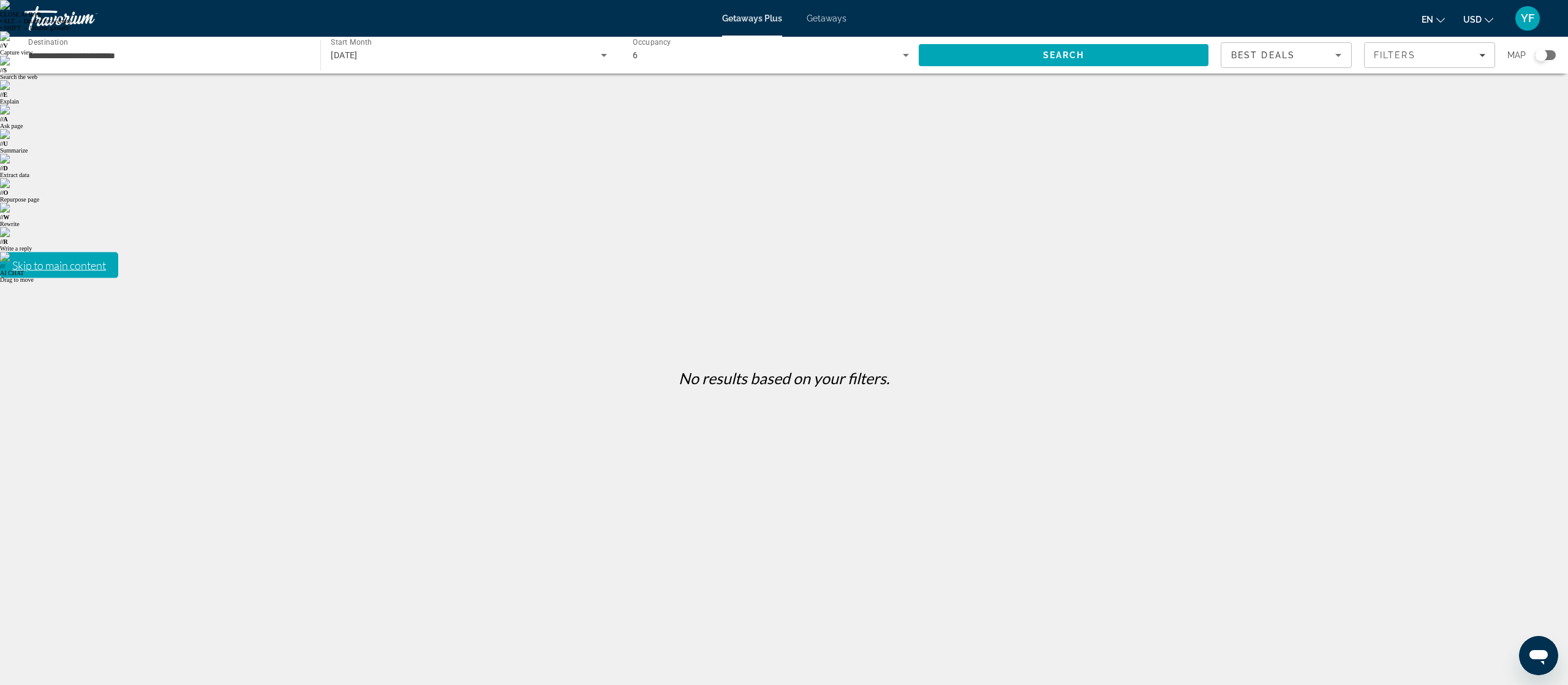
click at [125, 49] on input "**********" at bounding box center [167, 56] width 277 height 15
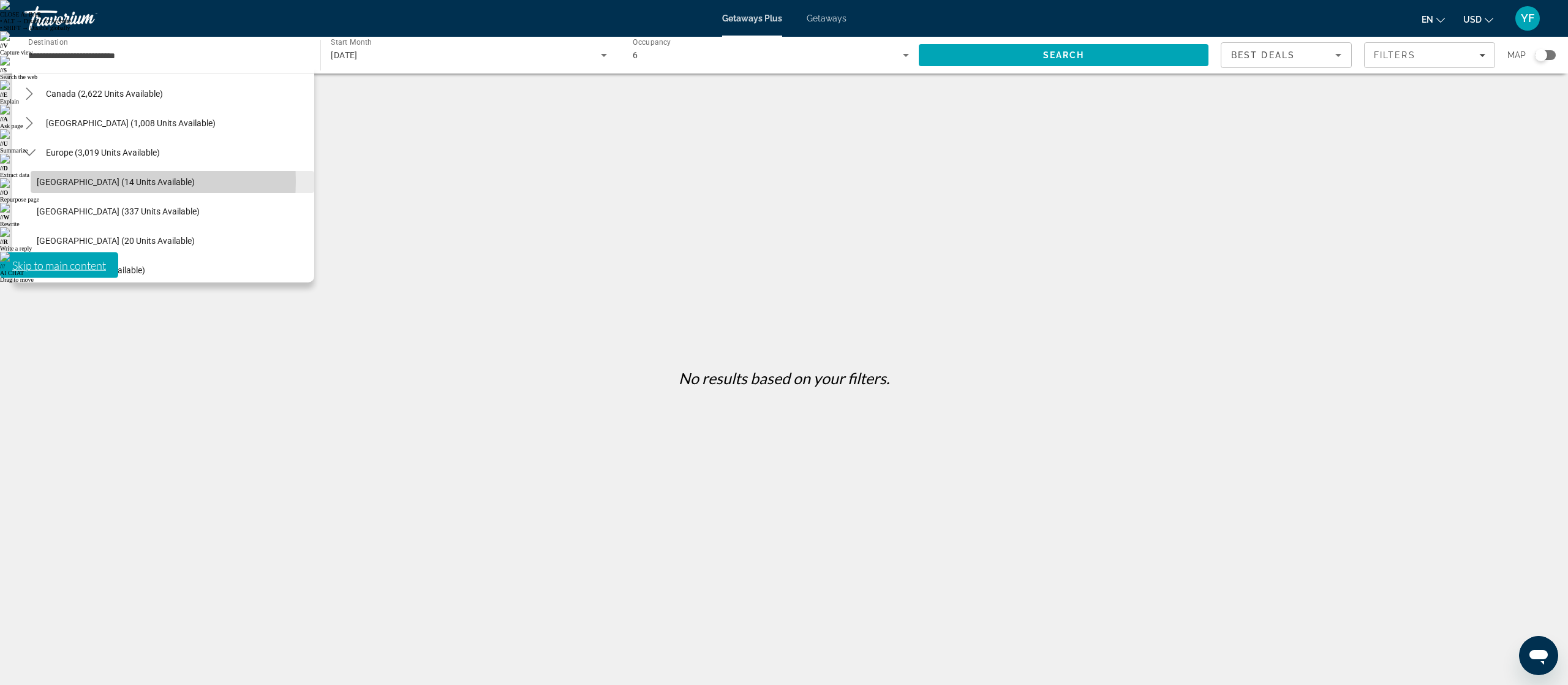
click at [105, 180] on span "[GEOGRAPHIC_DATA] (14 units available)" at bounding box center [115, 182] width 158 height 10
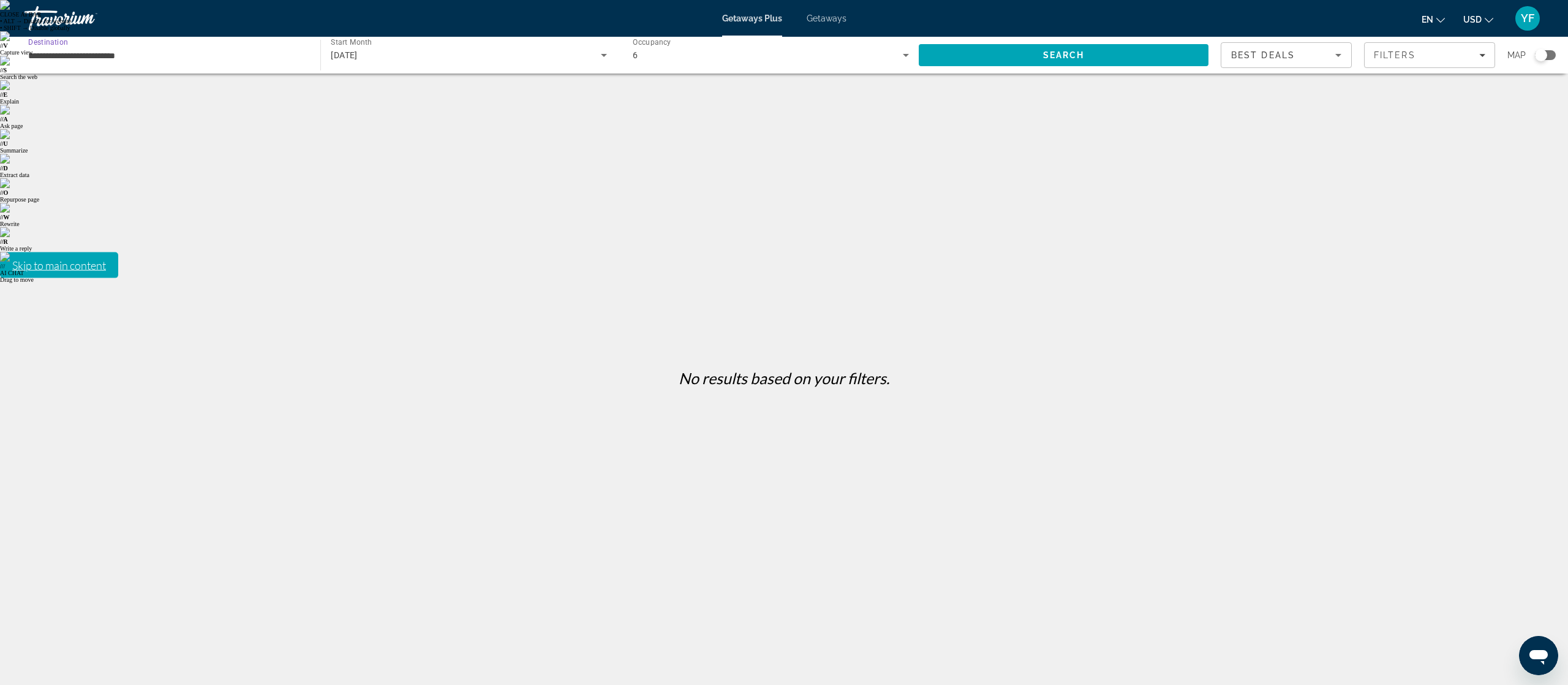
click at [453, 55] on div "[DATE]" at bounding box center [465, 55] width 269 height 15
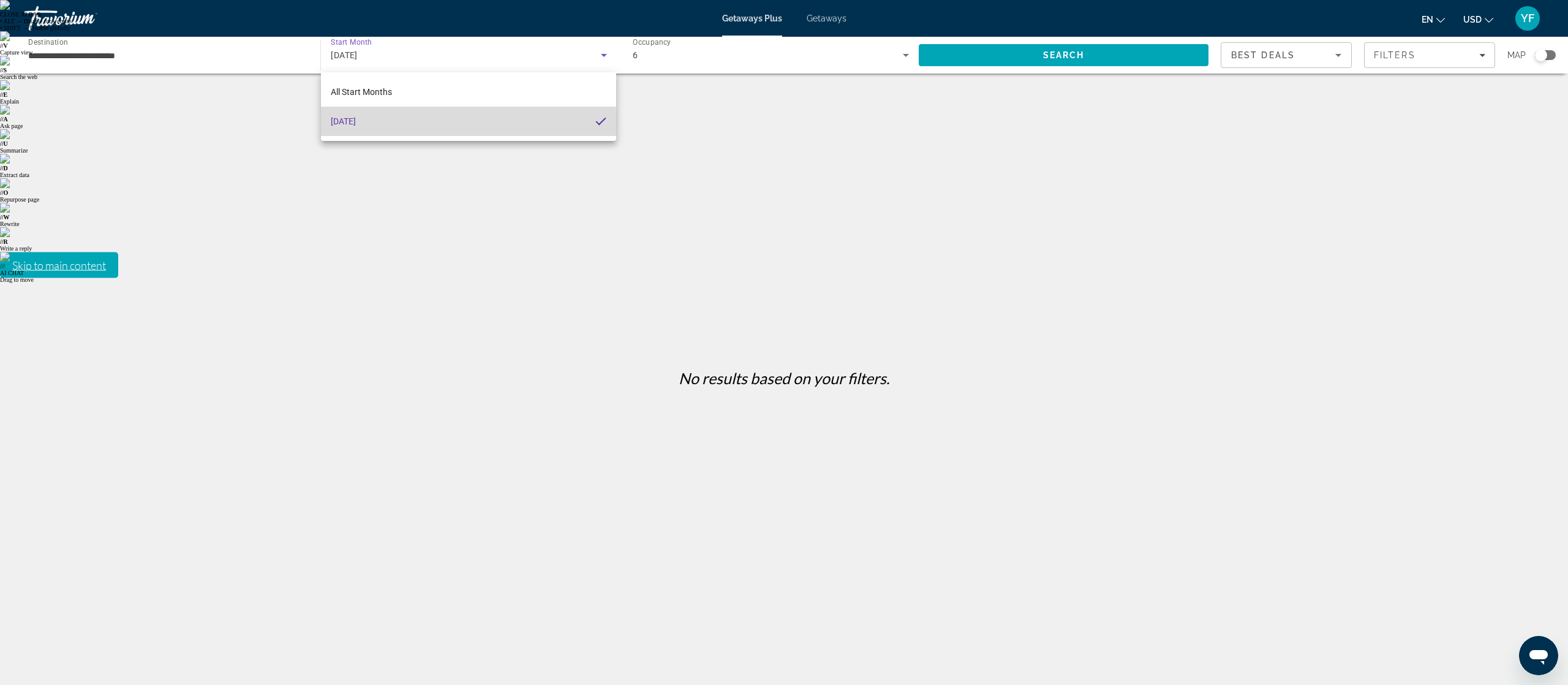
click at [356, 127] on span "[DATE]" at bounding box center [343, 121] width 25 height 15
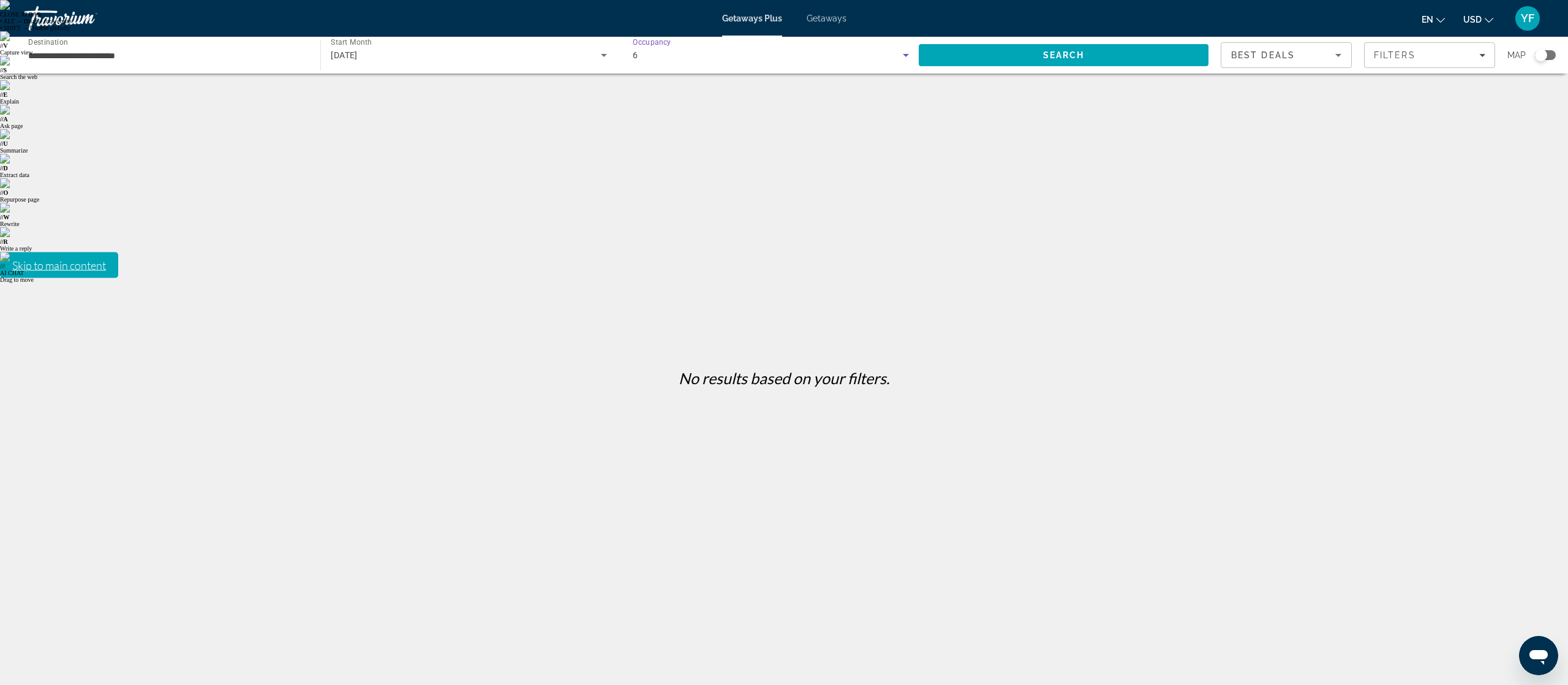
click at [636, 60] on span "6" at bounding box center [635, 55] width 5 height 10
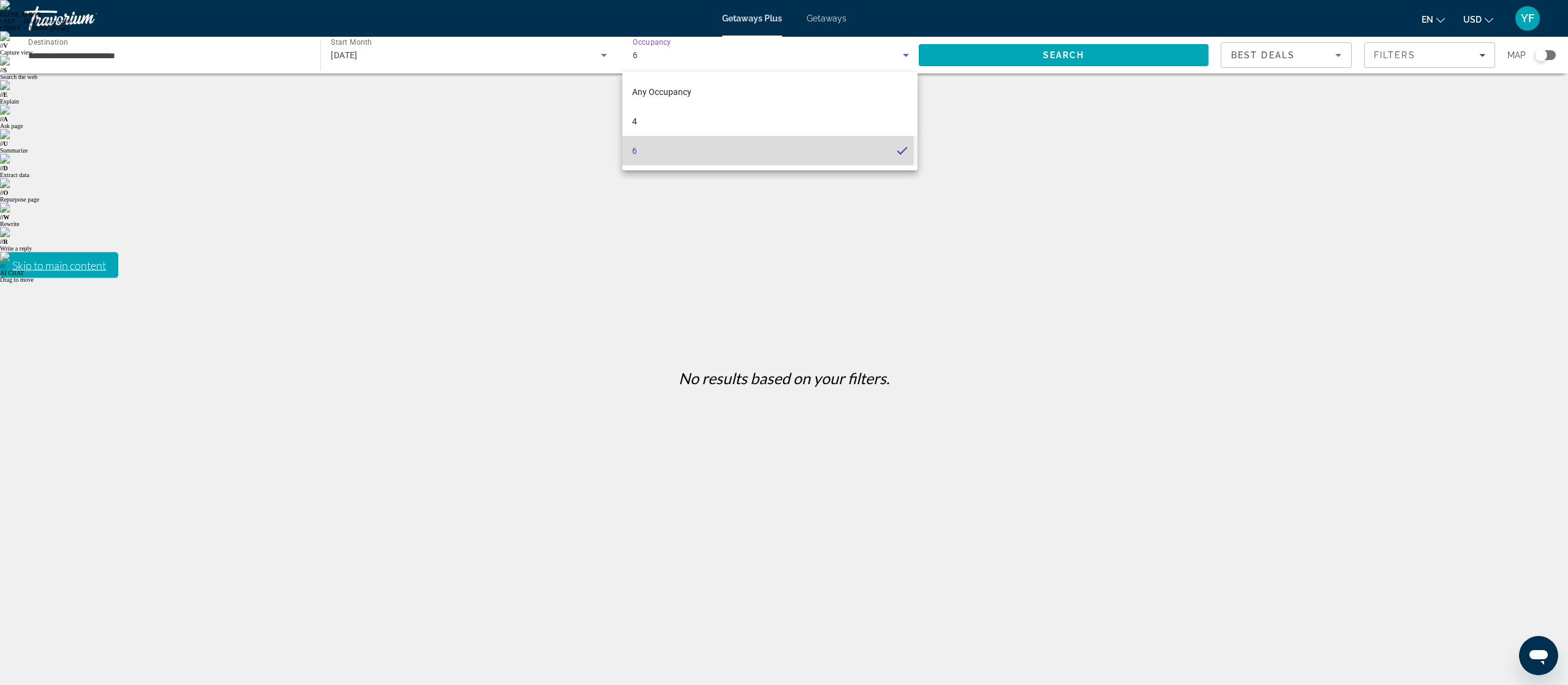
click at [637, 150] on mat-option "6" at bounding box center [770, 150] width 296 height 29
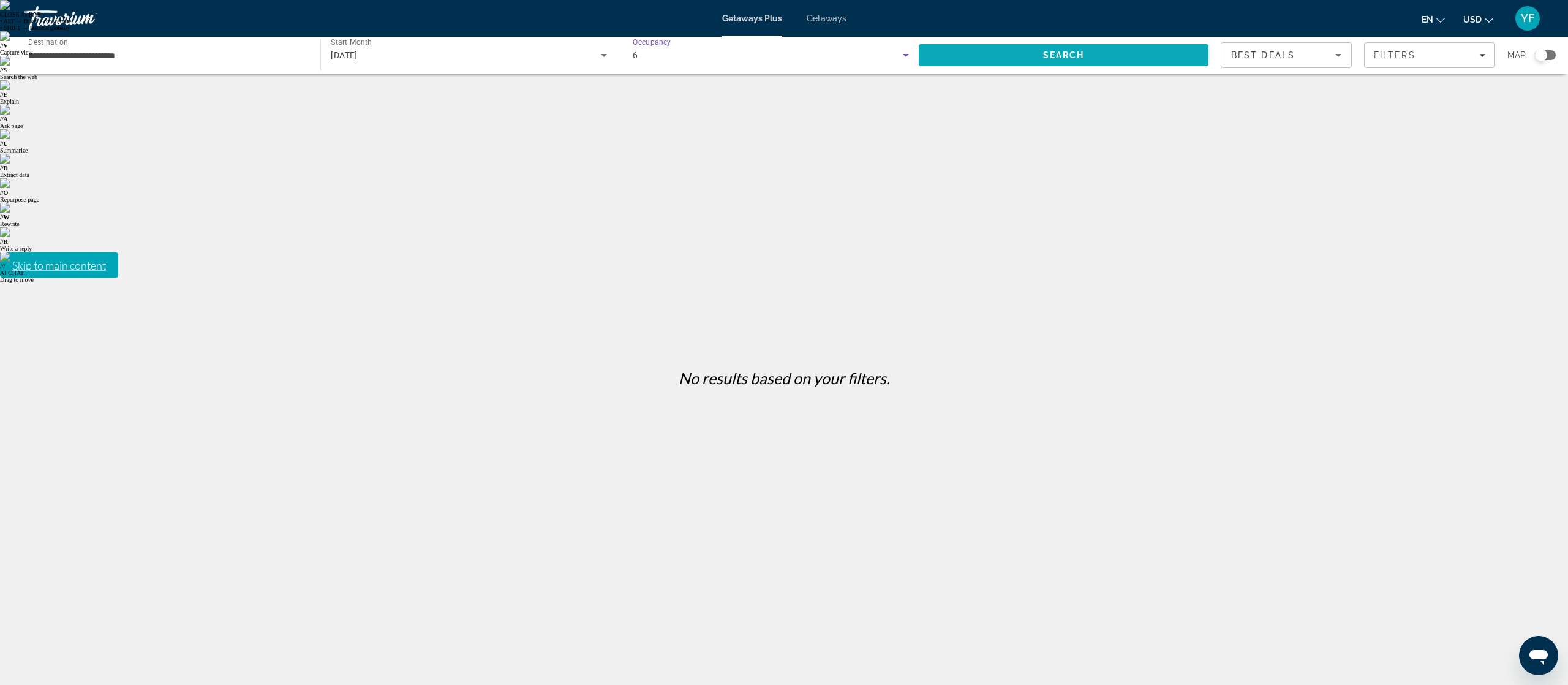
click at [1012, 50] on span "Search" at bounding box center [1063, 55] width 290 height 29
click at [1550, 54] on div "Search widget" at bounding box center [1545, 55] width 21 height 10
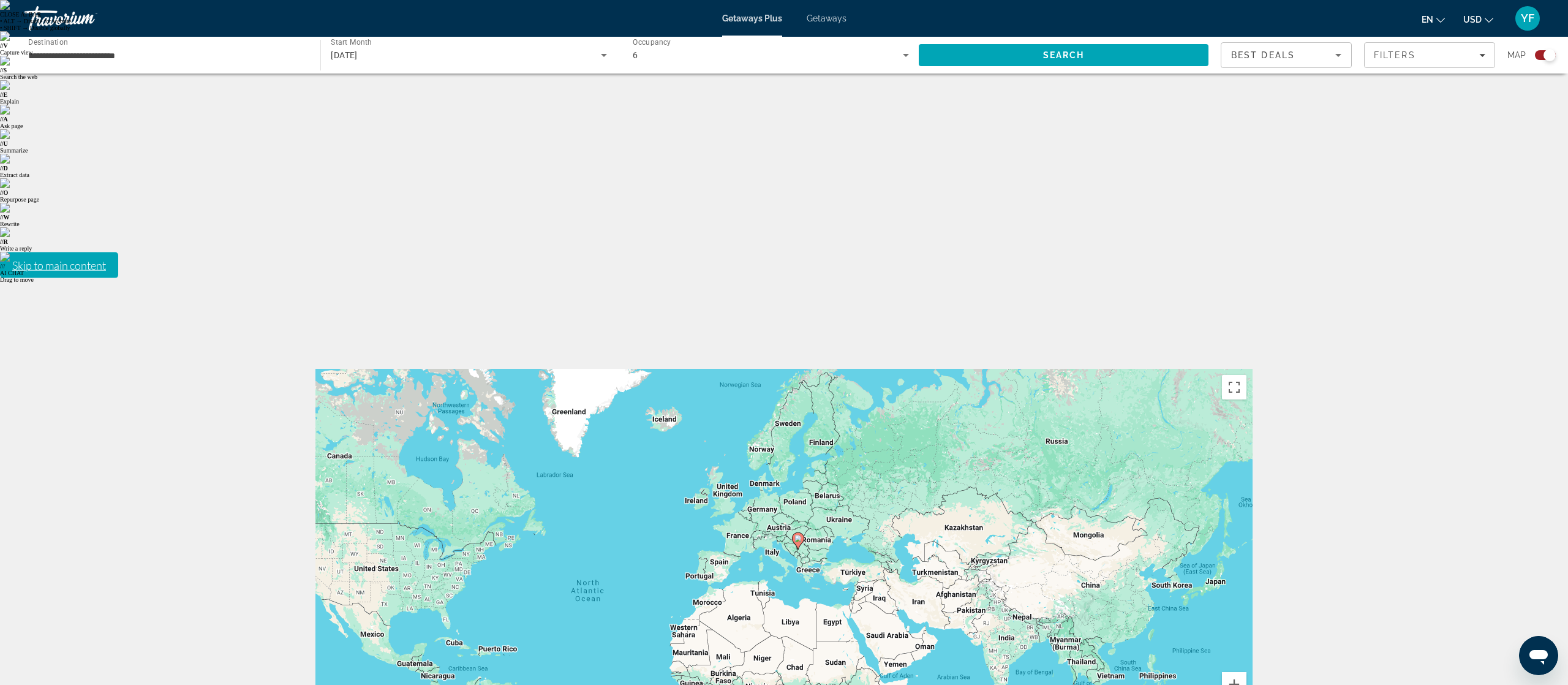
click at [81, 57] on input "**********" at bounding box center [167, 56] width 277 height 15
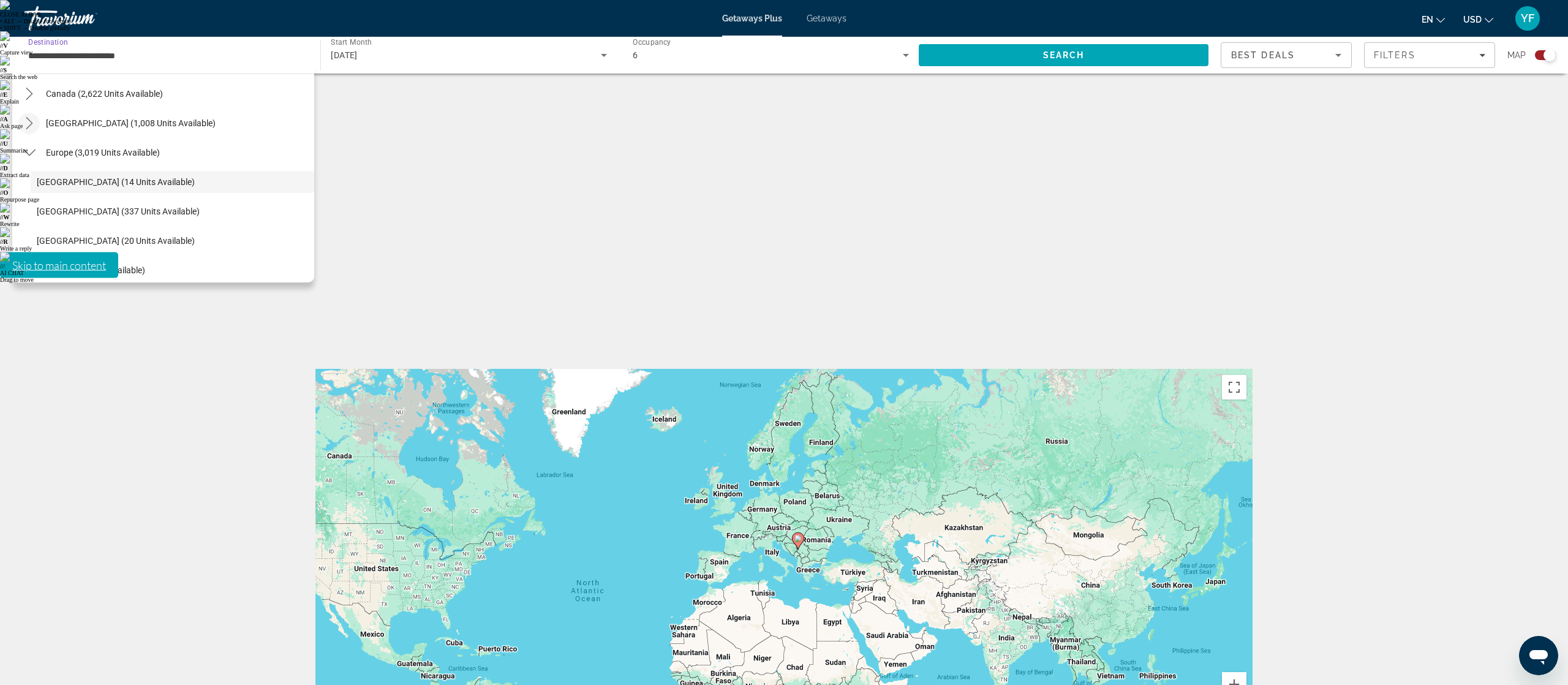
click at [23, 119] on icon "Toggle Caribbean & Atlantic Islands (1,008 units available) submenu" at bounding box center [29, 123] width 12 height 12
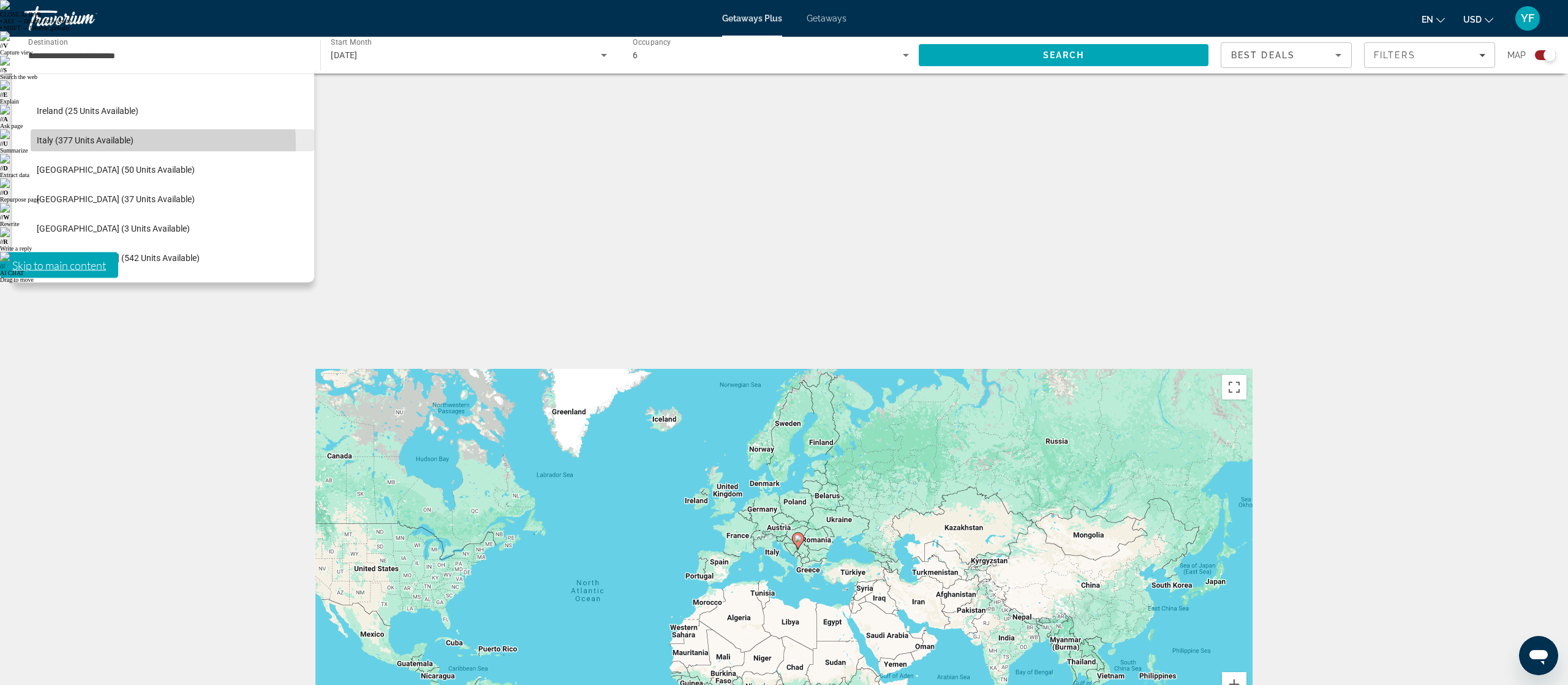
click at [108, 144] on span "Italy (377 units available)" at bounding box center [85, 140] width 97 height 10
type input "**********"
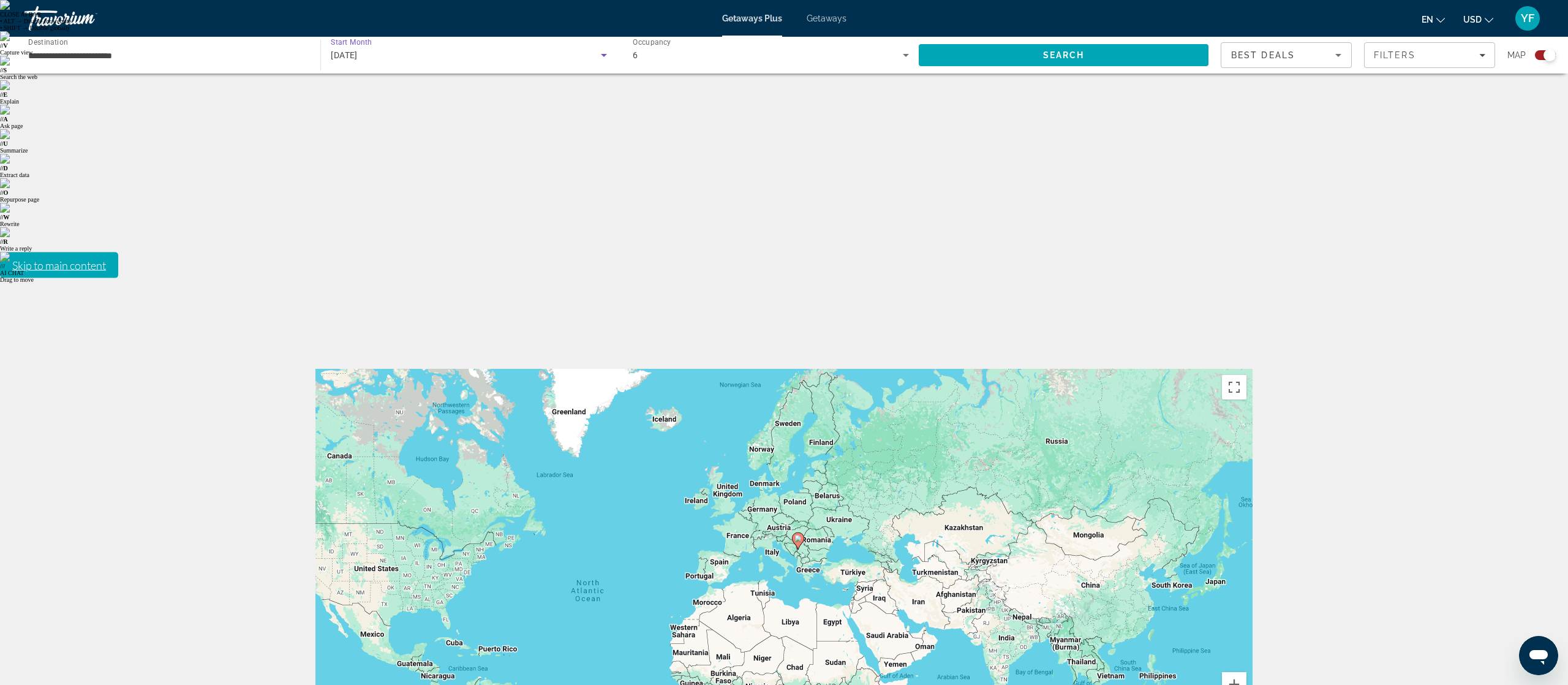
click at [359, 61] on div "[DATE]" at bounding box center [465, 55] width 269 height 15
click at [361, 95] on span "All Start Months" at bounding box center [361, 92] width 61 height 10
click at [392, 57] on span "All Start Months" at bounding box center [363, 56] width 66 height 10
click at [356, 127] on span "[DATE]" at bounding box center [343, 121] width 25 height 15
click at [657, 51] on div "6" at bounding box center [767, 55] width 270 height 15
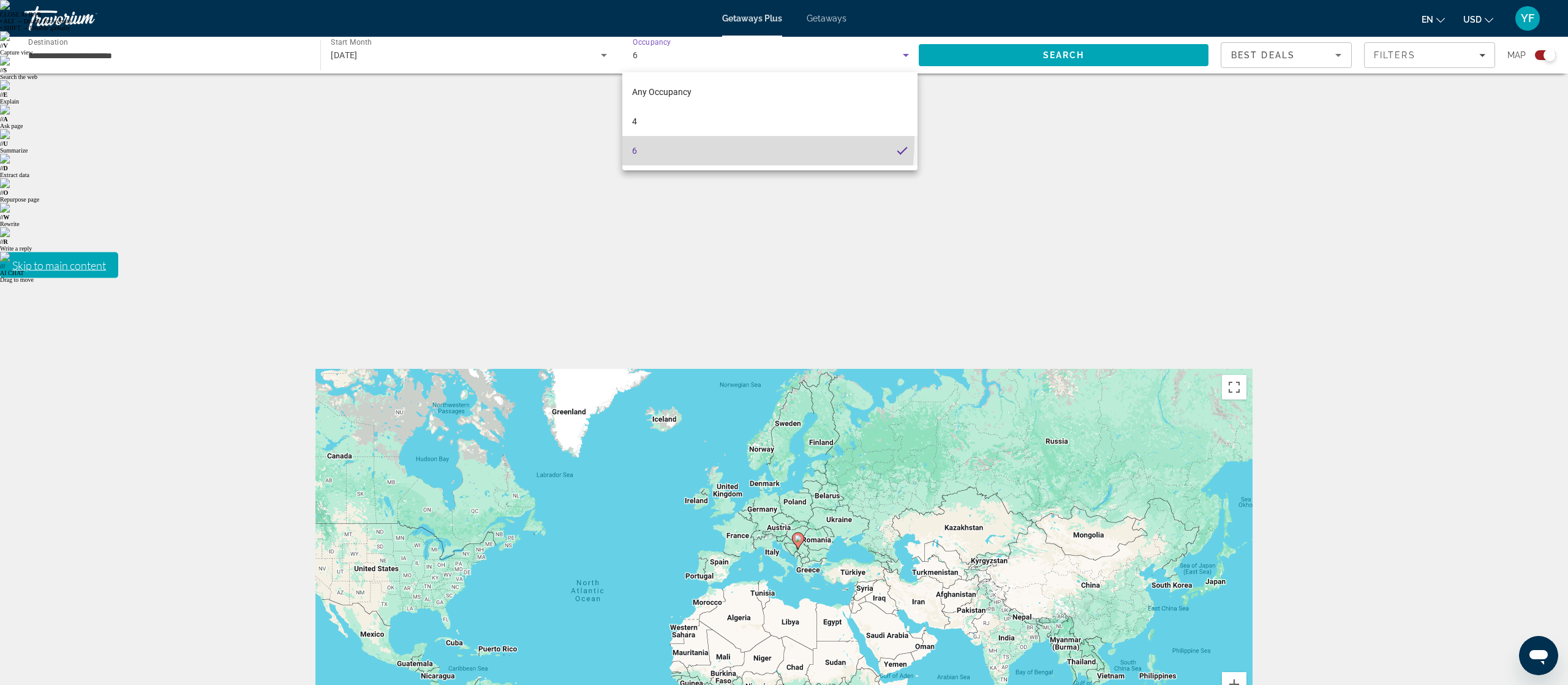
click at [659, 139] on mat-option "6" at bounding box center [770, 150] width 296 height 29
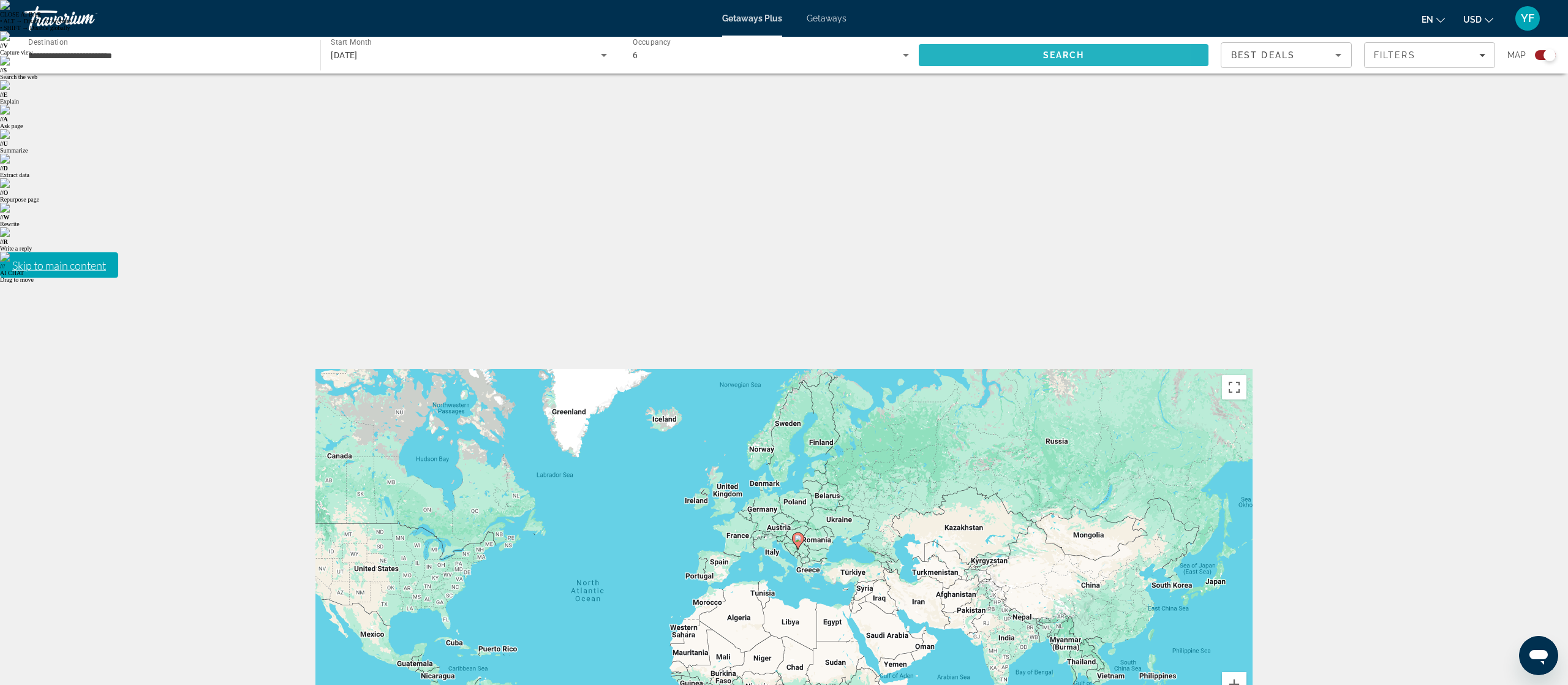
click at [965, 54] on span "Search" at bounding box center [1063, 55] width 290 height 29
